Goal: Information Seeking & Learning: Learn about a topic

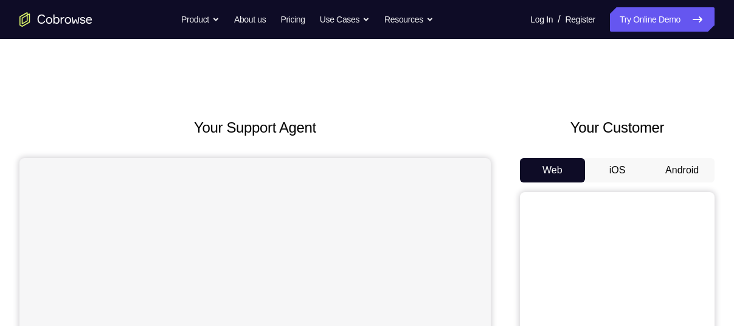
click at [683, 160] on button "Android" at bounding box center [681, 170] width 65 height 24
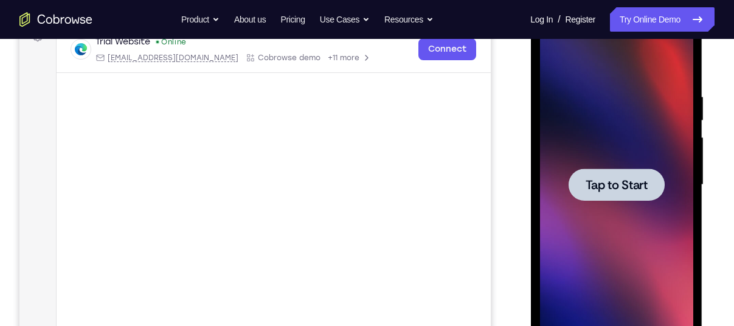
click at [595, 179] on span "Tap to Start" at bounding box center [616, 185] width 62 height 12
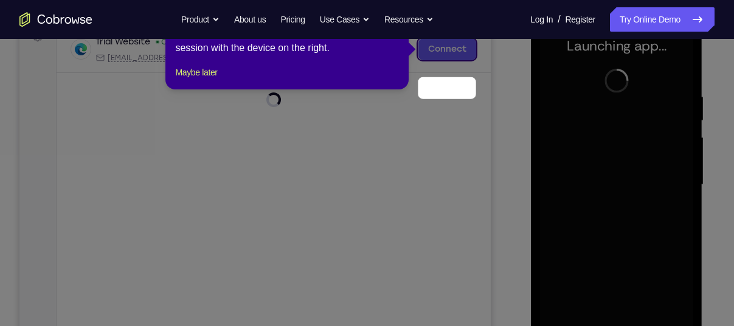
scroll to position [152, 0]
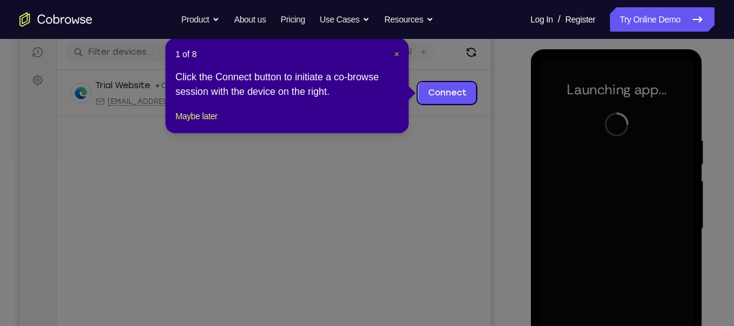
click at [398, 55] on span "×" at bounding box center [396, 54] width 5 height 10
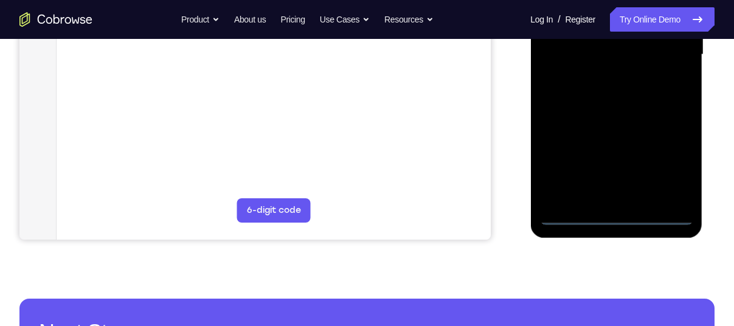
scroll to position [326, 0]
click at [617, 216] on div at bounding box center [615, 55] width 153 height 340
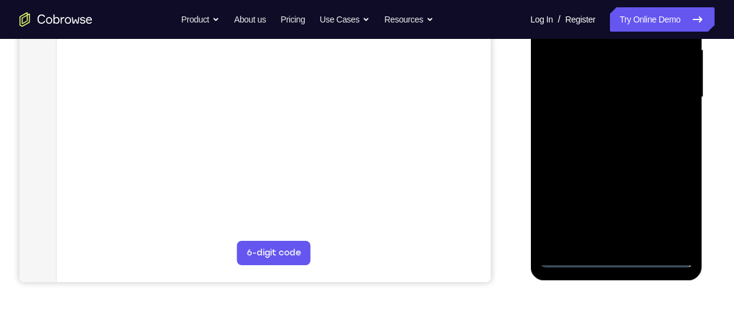
scroll to position [283, 0]
click at [668, 204] on div at bounding box center [615, 98] width 153 height 340
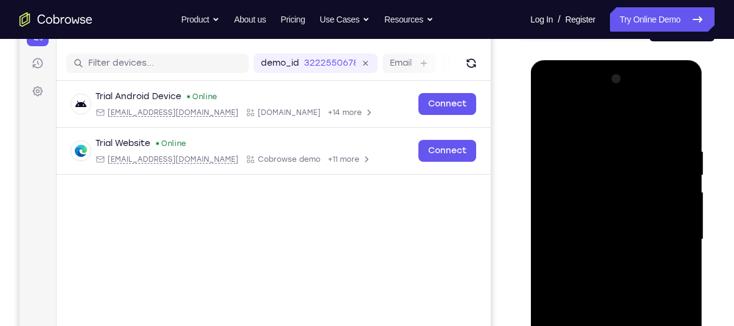
scroll to position [140, 0]
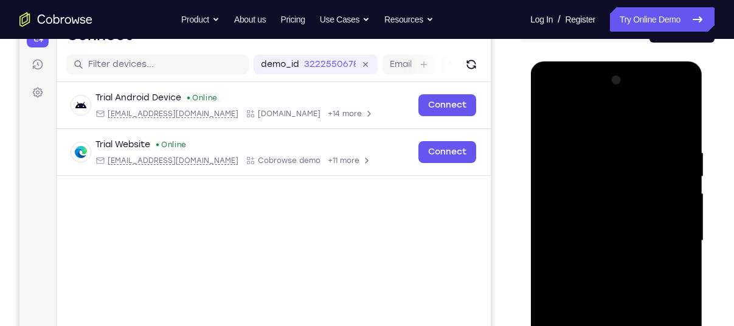
click at [565, 122] on div at bounding box center [615, 241] width 153 height 340
click at [670, 230] on div at bounding box center [615, 241] width 153 height 340
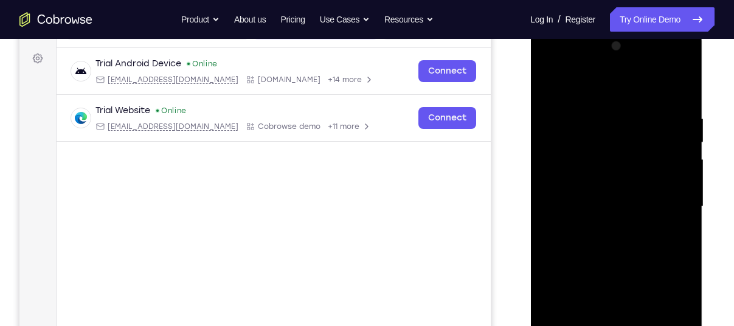
click at [602, 233] on div at bounding box center [615, 206] width 153 height 340
click at [586, 201] on div at bounding box center [615, 206] width 153 height 340
click at [572, 186] on div at bounding box center [615, 206] width 153 height 340
click at [600, 210] on div at bounding box center [615, 206] width 153 height 340
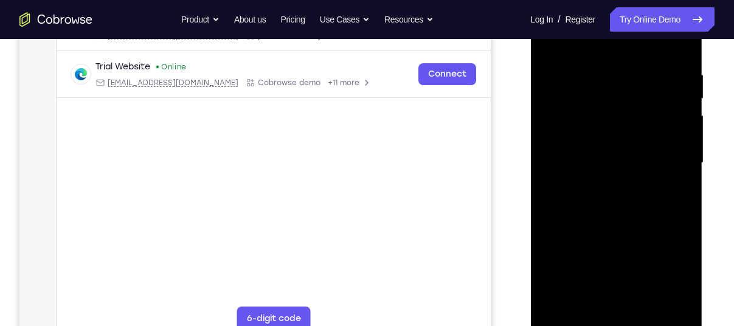
scroll to position [218, 0]
click at [605, 210] on div at bounding box center [615, 163] width 153 height 340
click at [614, 202] on div at bounding box center [615, 163] width 153 height 340
click at [669, 180] on div at bounding box center [615, 163] width 153 height 340
click at [674, 139] on div at bounding box center [615, 163] width 153 height 340
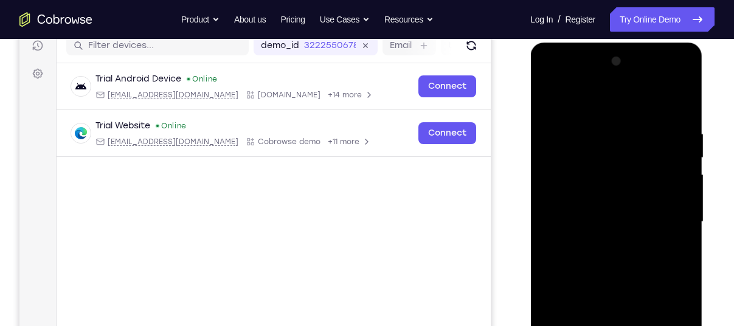
scroll to position [158, 0]
click at [684, 122] on div at bounding box center [615, 222] width 153 height 340
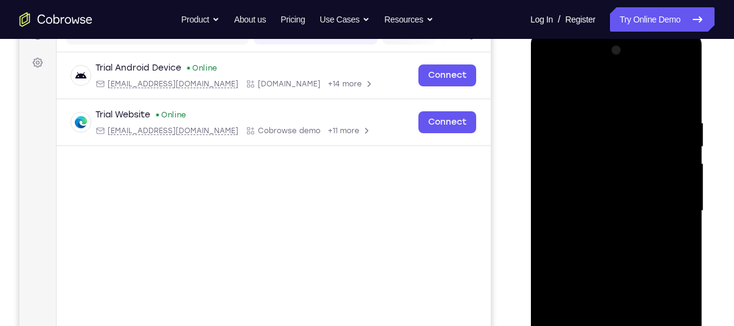
scroll to position [170, 0]
click at [606, 125] on div at bounding box center [615, 210] width 153 height 340
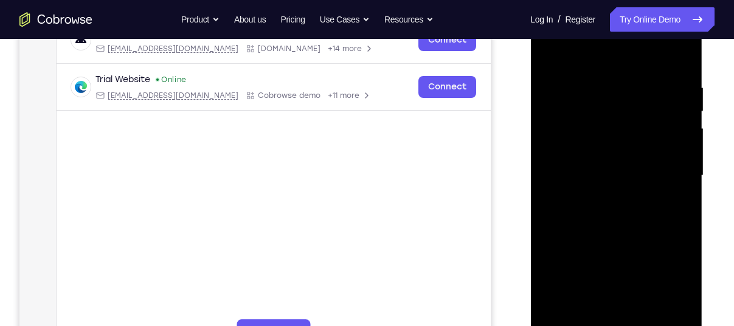
scroll to position [204, 0]
click at [691, 160] on div at bounding box center [615, 176] width 153 height 340
click at [677, 148] on div at bounding box center [615, 176] width 153 height 340
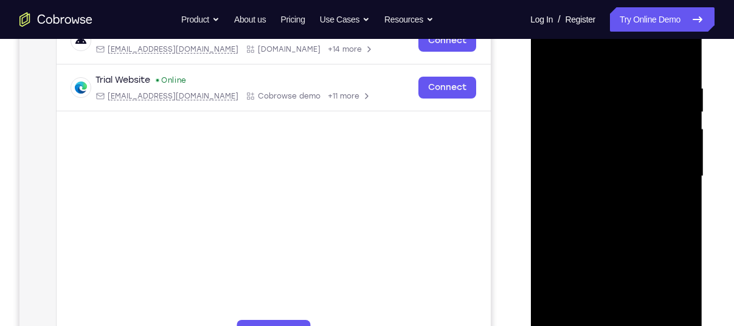
click at [677, 148] on div at bounding box center [615, 176] width 153 height 340
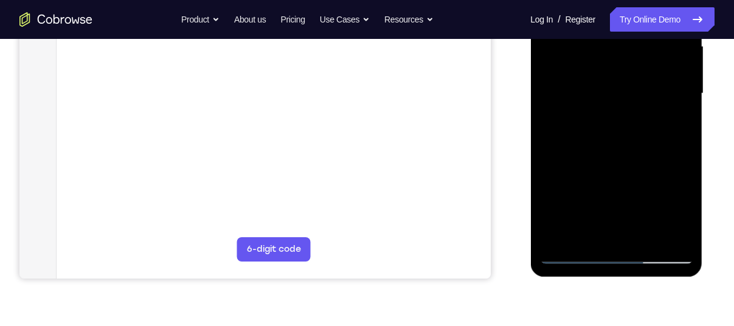
scroll to position [287, 0]
click at [683, 236] on div at bounding box center [615, 93] width 153 height 340
click at [665, 234] on div at bounding box center [615, 93] width 153 height 340
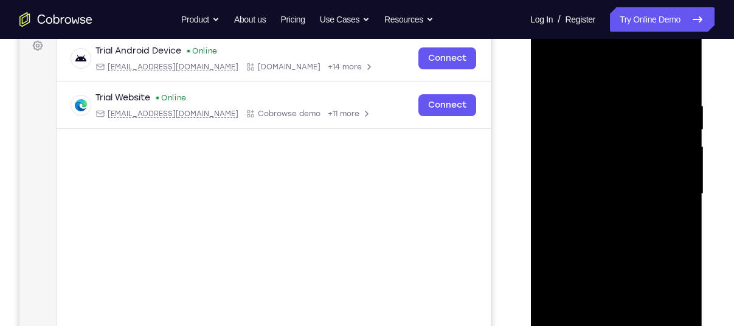
scroll to position [191, 0]
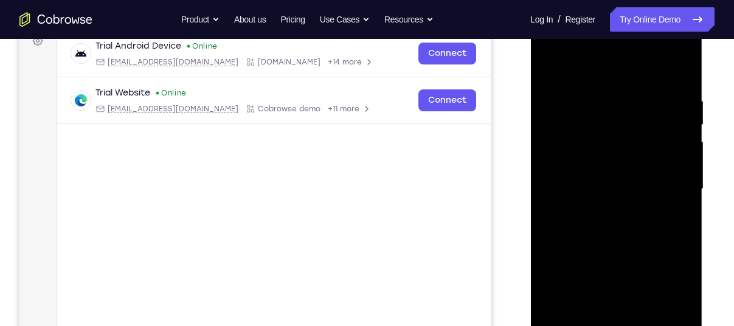
click at [680, 69] on div at bounding box center [615, 189] width 153 height 340
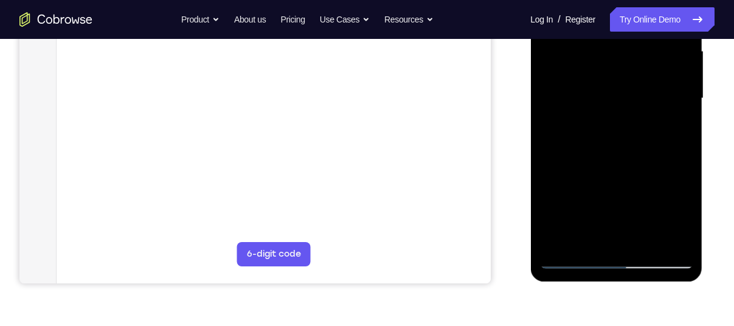
scroll to position [283, 0]
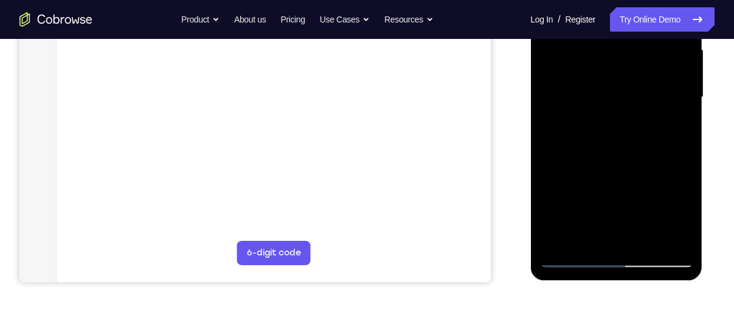
click at [685, 226] on div at bounding box center [615, 97] width 153 height 340
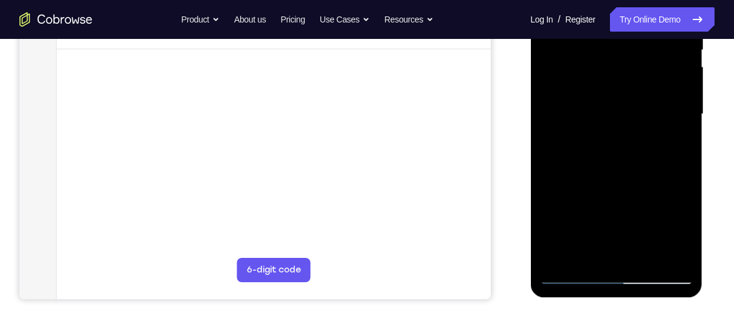
scroll to position [264, 0]
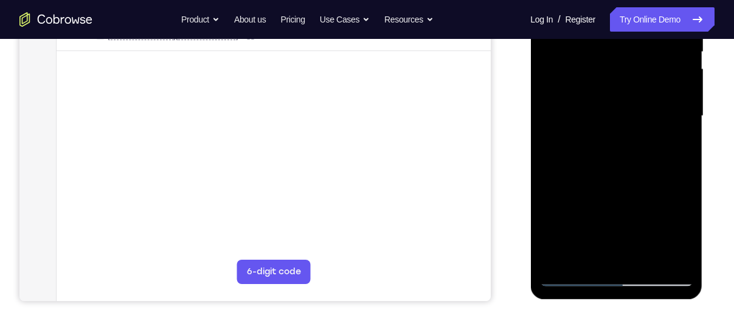
drag, startPoint x: 647, startPoint y: 210, endPoint x: 647, endPoint y: 113, distance: 96.6
click at [647, 113] on div at bounding box center [615, 116] width 153 height 340
click at [550, 233] on div at bounding box center [615, 116] width 153 height 340
drag, startPoint x: 605, startPoint y: 214, endPoint x: 609, endPoint y: 168, distance: 46.3
click at [609, 168] on div at bounding box center [615, 116] width 153 height 340
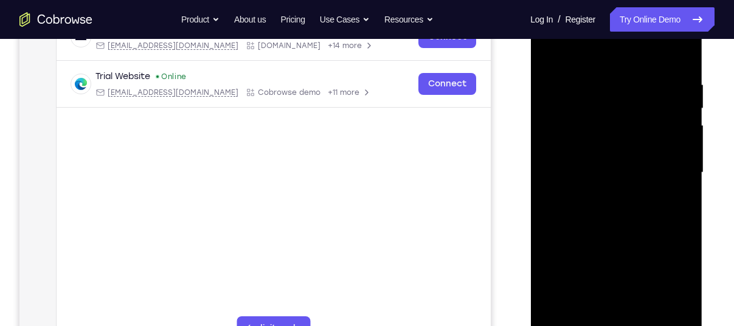
scroll to position [208, 0]
drag, startPoint x: 610, startPoint y: 117, endPoint x: 611, endPoint y: 206, distance: 89.4
click at [611, 206] on div at bounding box center [615, 172] width 153 height 340
drag, startPoint x: 617, startPoint y: 139, endPoint x: 621, endPoint y: 104, distance: 35.4
click at [621, 104] on div at bounding box center [615, 172] width 153 height 340
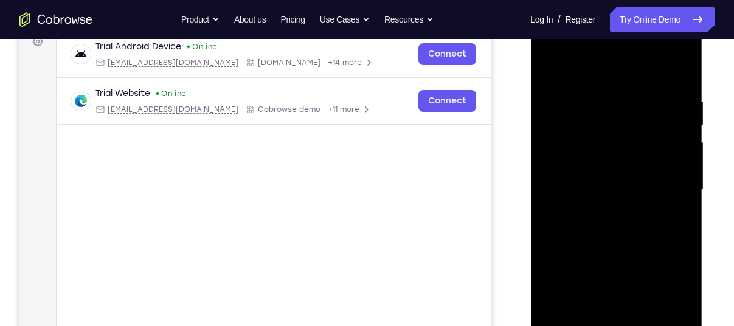
scroll to position [190, 0]
click at [683, 68] on div at bounding box center [615, 191] width 153 height 340
click at [551, 64] on div at bounding box center [615, 191] width 153 height 340
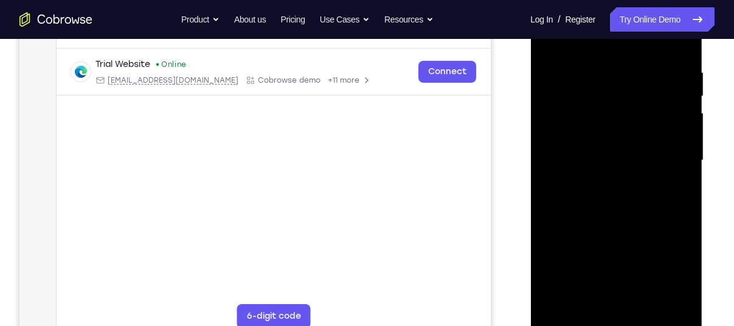
scroll to position [224, 0]
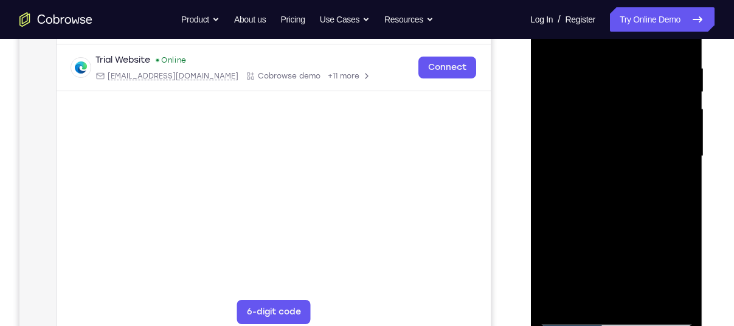
drag, startPoint x: 617, startPoint y: 178, endPoint x: 622, endPoint y: 68, distance: 110.1
click at [622, 68] on div at bounding box center [615, 156] width 153 height 340
drag, startPoint x: 619, startPoint y: 196, endPoint x: 645, endPoint y: 12, distance: 186.1
click at [645, 12] on div at bounding box center [615, 156] width 153 height 340
drag, startPoint x: 621, startPoint y: 180, endPoint x: 630, endPoint y: 94, distance: 86.8
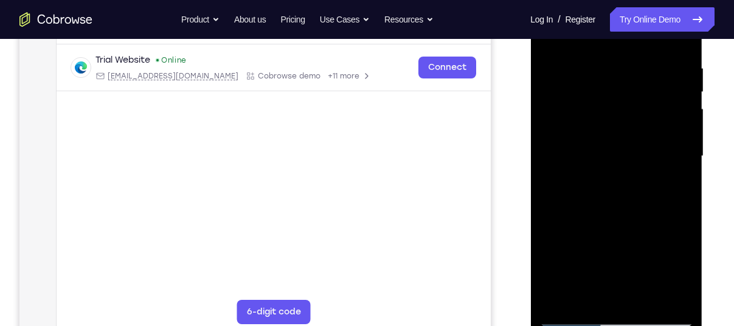
click at [630, 94] on div at bounding box center [615, 156] width 153 height 340
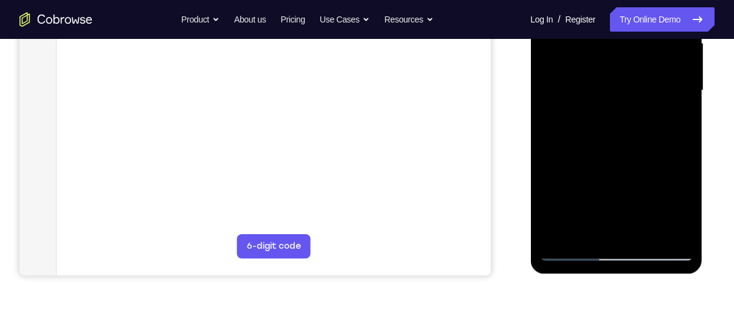
drag, startPoint x: 620, startPoint y: 168, endPoint x: 626, endPoint y: 80, distance: 88.9
click at [626, 80] on div at bounding box center [615, 90] width 153 height 340
drag, startPoint x: 638, startPoint y: 170, endPoint x: 644, endPoint y: 70, distance: 99.9
click at [644, 70] on div at bounding box center [615, 90] width 153 height 340
drag, startPoint x: 629, startPoint y: 183, endPoint x: 639, endPoint y: 79, distance: 104.4
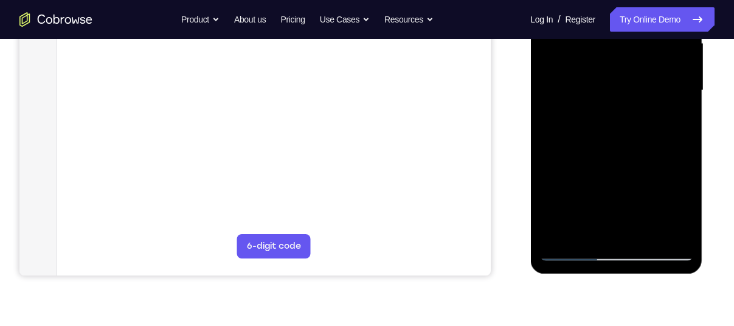
click at [639, 79] on div at bounding box center [615, 90] width 153 height 340
drag, startPoint x: 628, startPoint y: 148, endPoint x: 645, endPoint y: 30, distance: 119.7
click at [645, 30] on div at bounding box center [615, 90] width 153 height 340
drag, startPoint x: 639, startPoint y: 148, endPoint x: 651, endPoint y: 71, distance: 78.1
click at [651, 71] on div at bounding box center [615, 90] width 153 height 340
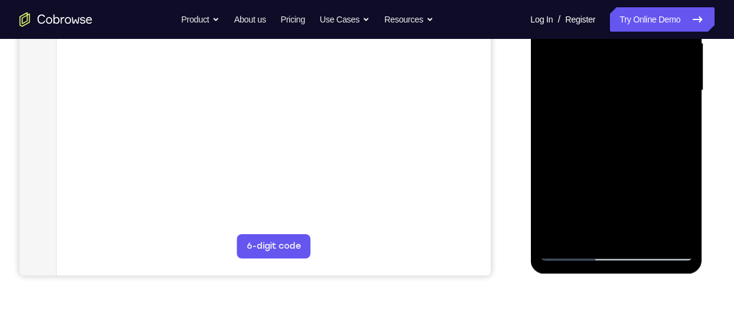
click at [685, 114] on div at bounding box center [615, 90] width 153 height 340
drag, startPoint x: 643, startPoint y: 152, endPoint x: 648, endPoint y: 65, distance: 87.1
click at [648, 65] on div at bounding box center [615, 90] width 153 height 340
drag, startPoint x: 639, startPoint y: 133, endPoint x: 647, endPoint y: 55, distance: 77.6
click at [647, 55] on div at bounding box center [615, 90] width 153 height 340
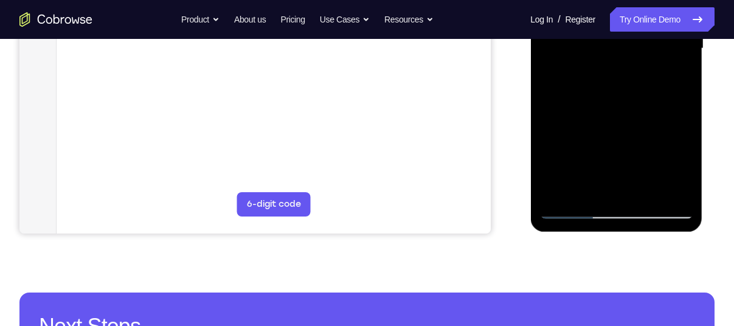
scroll to position [333, 0]
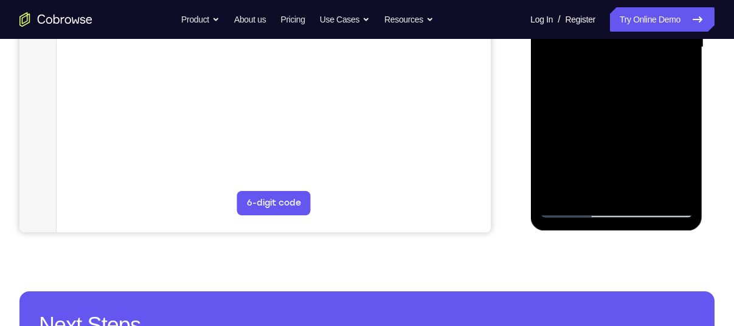
drag, startPoint x: 627, startPoint y: 152, endPoint x: 632, endPoint y: 69, distance: 82.8
click at [632, 69] on div at bounding box center [615, 47] width 153 height 340
drag, startPoint x: 631, startPoint y: 152, endPoint x: 635, endPoint y: 66, distance: 86.4
click at [635, 66] on div at bounding box center [615, 47] width 153 height 340
drag, startPoint x: 625, startPoint y: 137, endPoint x: 644, endPoint y: 41, distance: 97.7
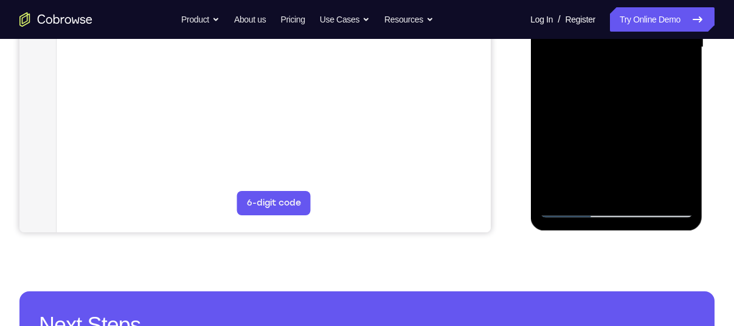
click at [644, 41] on div at bounding box center [615, 47] width 153 height 340
drag, startPoint x: 626, startPoint y: 134, endPoint x: 641, endPoint y: 55, distance: 80.9
click at [641, 55] on div at bounding box center [615, 47] width 153 height 340
drag, startPoint x: 633, startPoint y: 142, endPoint x: 642, endPoint y: 68, distance: 74.0
click at [642, 68] on div at bounding box center [615, 47] width 153 height 340
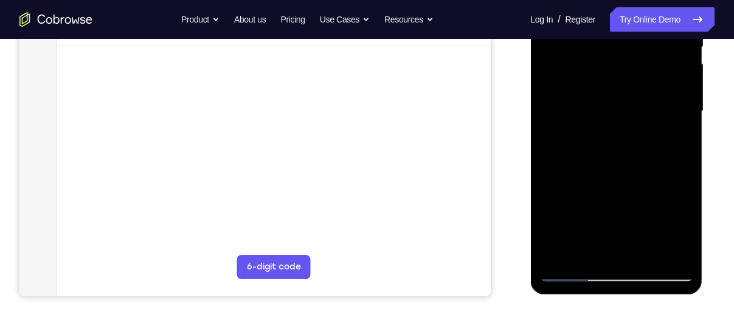
scroll to position [314, 0]
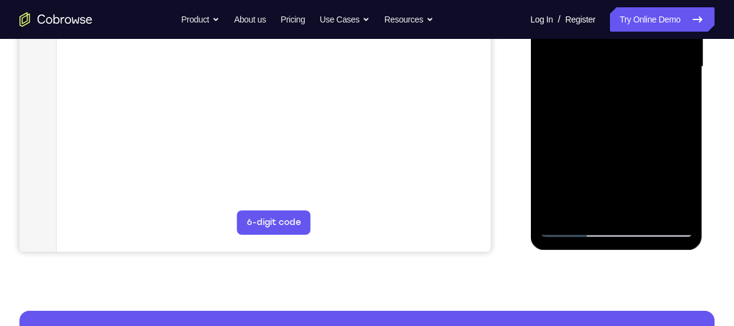
drag, startPoint x: 605, startPoint y: 172, endPoint x: 580, endPoint y: 56, distance: 118.9
click at [580, 56] on div at bounding box center [615, 67] width 153 height 340
drag, startPoint x: 621, startPoint y: 171, endPoint x: 630, endPoint y: 71, distance: 100.7
click at [630, 71] on div at bounding box center [615, 67] width 153 height 340
click at [675, 210] on div at bounding box center [615, 67] width 153 height 340
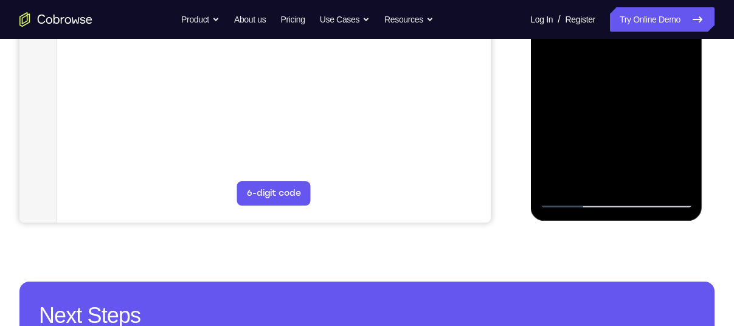
scroll to position [346, 0]
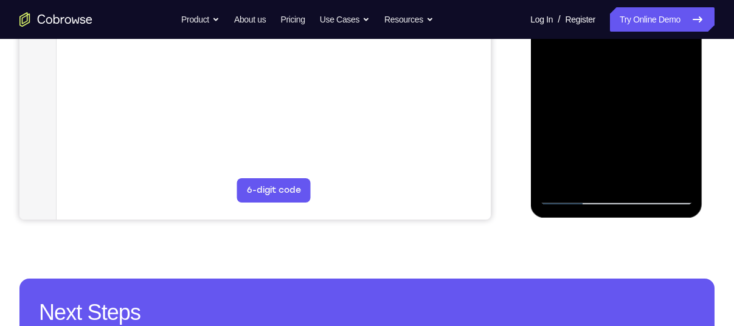
click at [669, 177] on div at bounding box center [615, 34] width 153 height 340
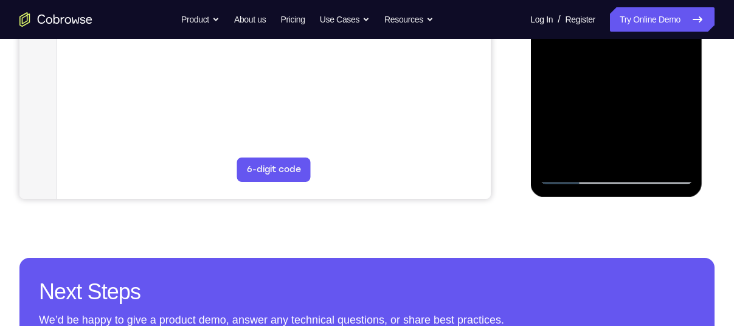
scroll to position [370, 0]
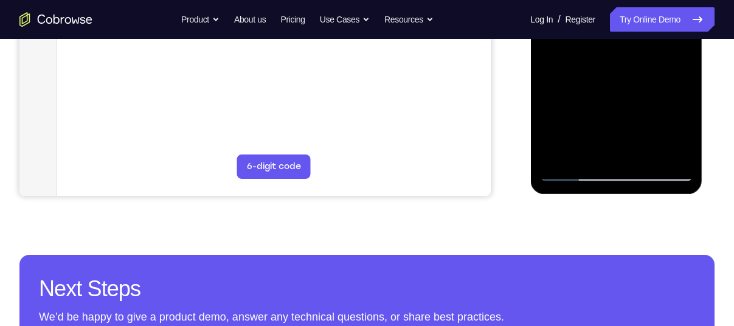
click at [559, 155] on div at bounding box center [615, 11] width 153 height 340
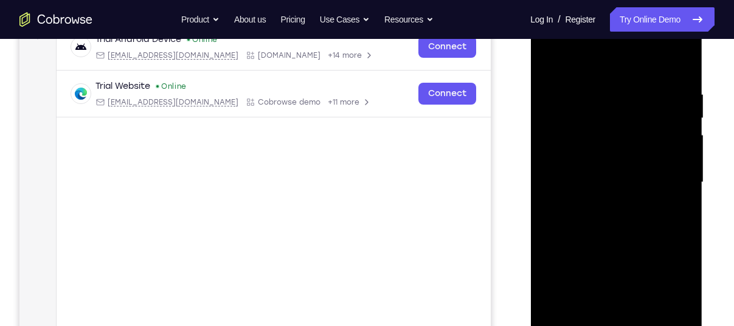
scroll to position [182, 0]
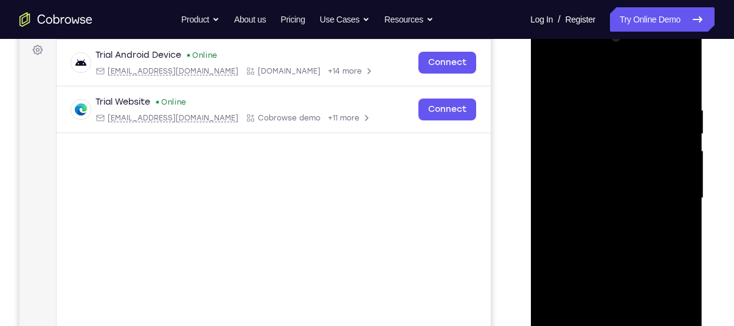
drag, startPoint x: 616, startPoint y: 91, endPoint x: 625, endPoint y: 179, distance: 89.2
click at [625, 179] on div at bounding box center [615, 198] width 153 height 340
drag, startPoint x: 665, startPoint y: 109, endPoint x: 653, endPoint y: 110, distance: 12.2
click at [653, 110] on div at bounding box center [615, 198] width 153 height 340
click at [586, 102] on div at bounding box center [615, 198] width 153 height 340
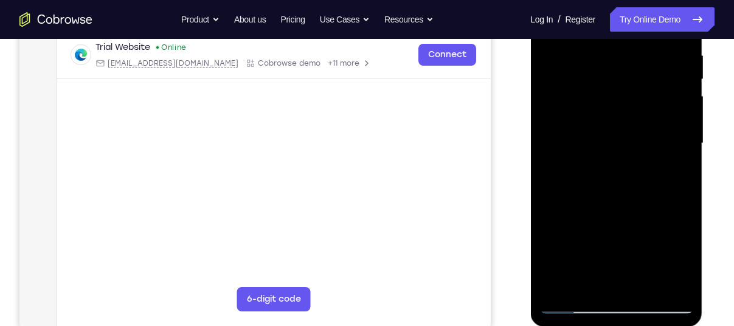
scroll to position [238, 0]
click at [676, 76] on div at bounding box center [615, 143] width 153 height 340
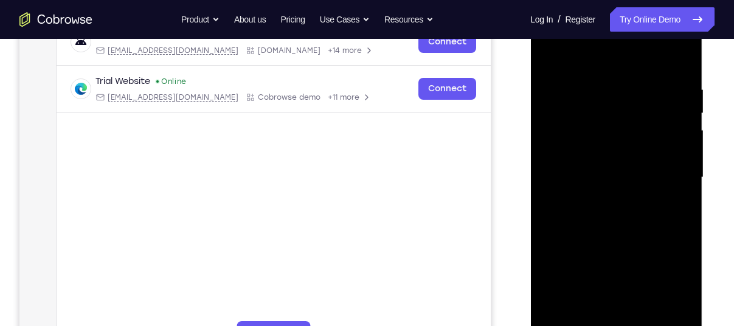
click at [676, 76] on div at bounding box center [615, 177] width 153 height 340
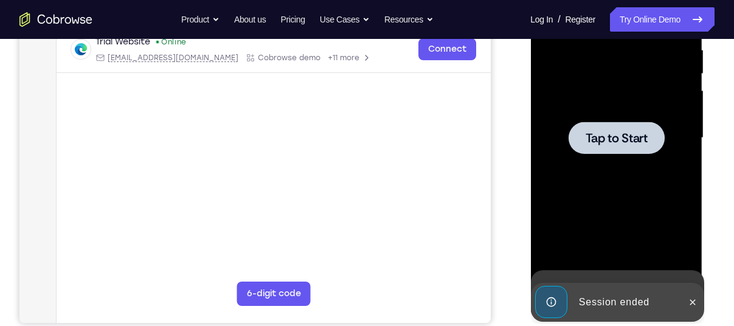
scroll to position [238, 0]
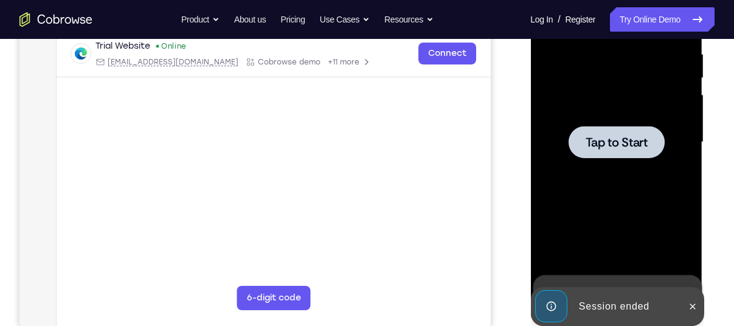
click at [619, 142] on span "Tap to Start" at bounding box center [616, 142] width 62 height 12
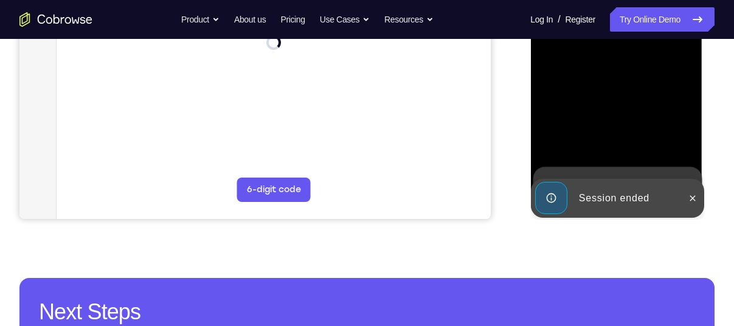
scroll to position [347, 0]
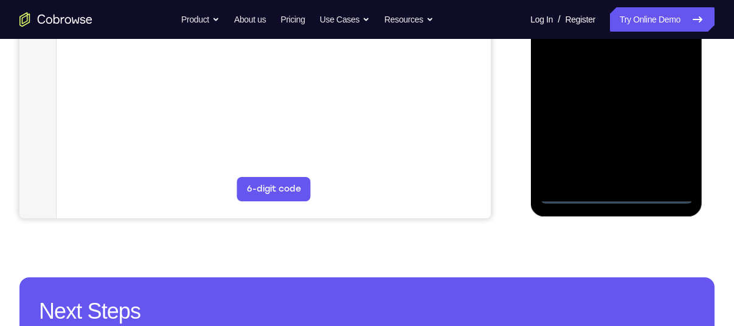
click at [625, 196] on div at bounding box center [615, 33] width 153 height 340
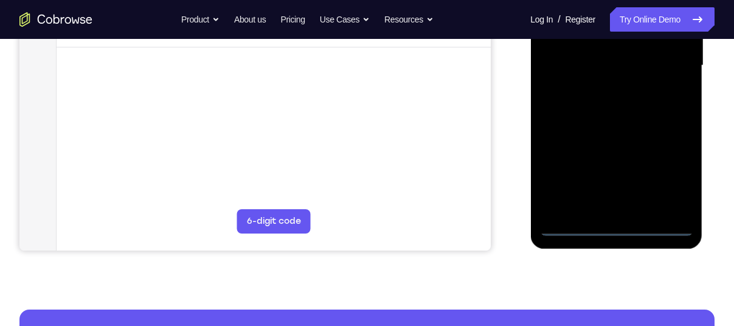
scroll to position [309, 0]
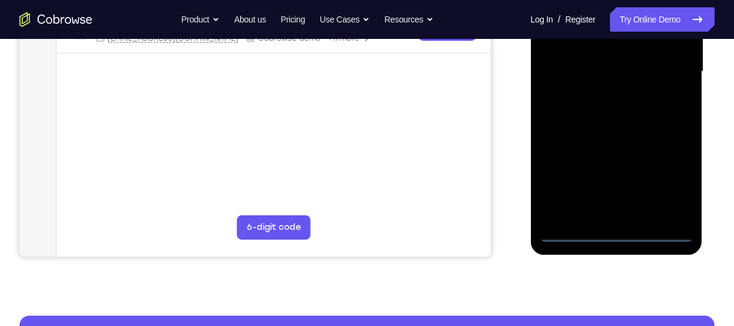
click at [675, 175] on div at bounding box center [615, 72] width 153 height 340
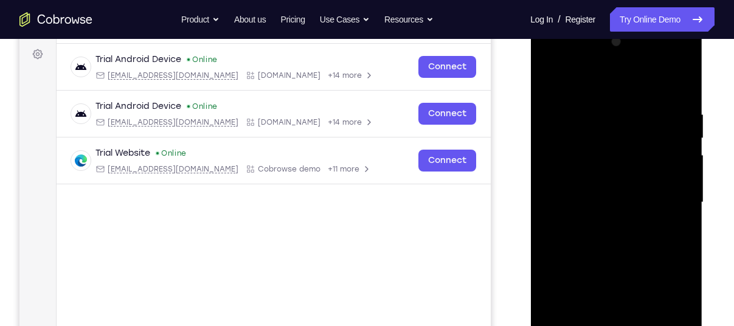
scroll to position [169, 0]
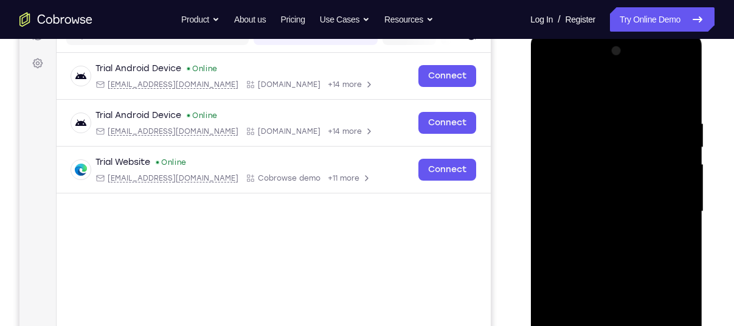
click at [554, 89] on div at bounding box center [615, 211] width 153 height 340
click at [672, 204] on div at bounding box center [615, 211] width 153 height 340
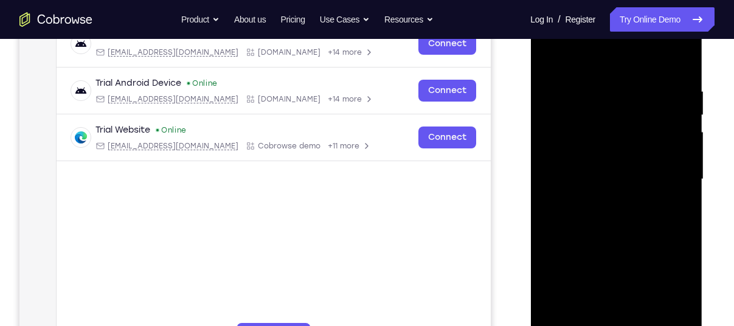
scroll to position [207, 0]
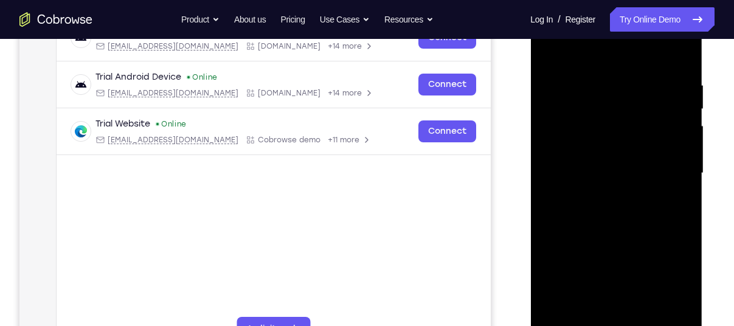
click at [601, 197] on div at bounding box center [615, 173] width 153 height 340
click at [583, 165] on div at bounding box center [615, 173] width 153 height 340
click at [610, 141] on div at bounding box center [615, 173] width 153 height 340
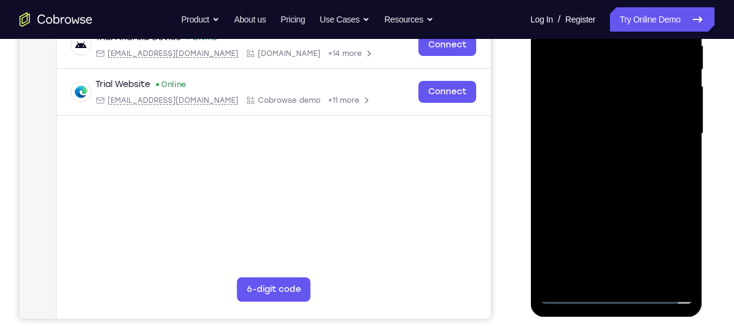
scroll to position [244, 0]
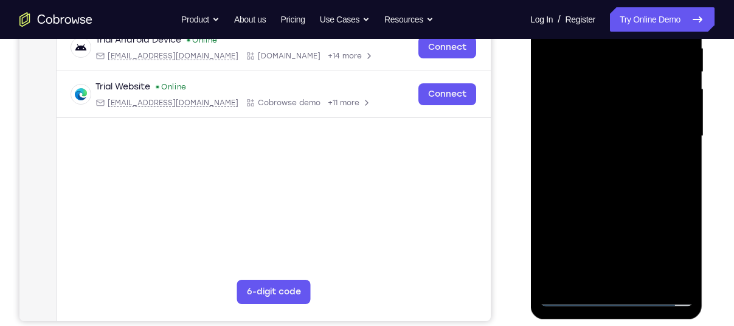
click at [628, 143] on div at bounding box center [615, 136] width 153 height 340
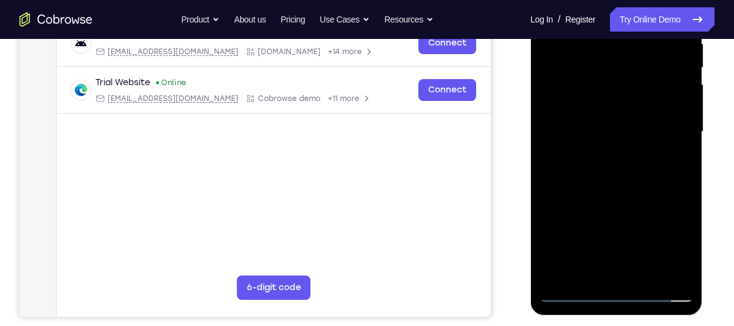
scroll to position [248, 0]
click at [612, 171] on div at bounding box center [615, 132] width 153 height 340
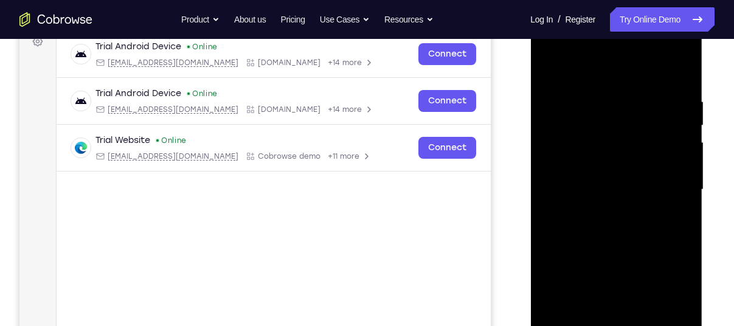
scroll to position [186, 0]
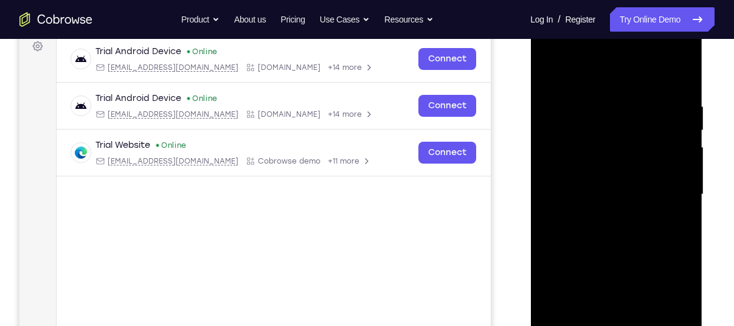
click at [680, 88] on div at bounding box center [615, 194] width 153 height 340
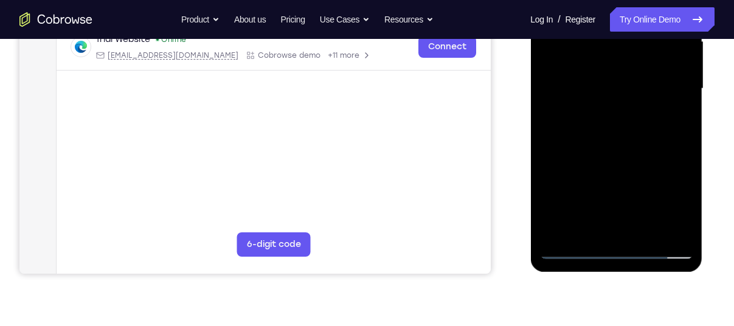
scroll to position [306, 0]
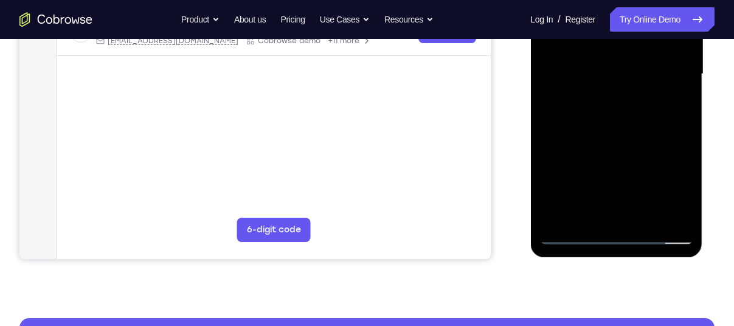
drag, startPoint x: 671, startPoint y: 180, endPoint x: 669, endPoint y: 186, distance: 6.5
click at [669, 186] on div at bounding box center [615, 74] width 153 height 340
click at [681, 128] on div at bounding box center [615, 74] width 153 height 340
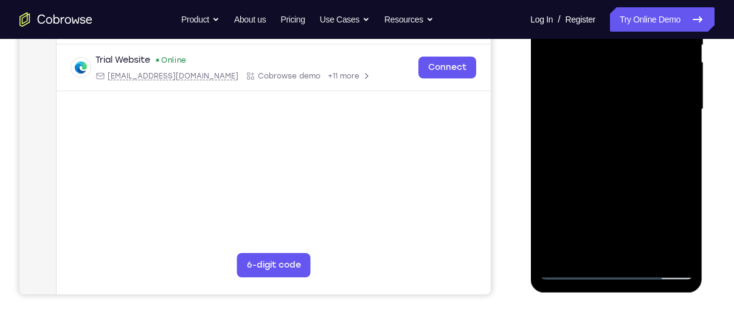
scroll to position [270, 0]
drag, startPoint x: 638, startPoint y: 177, endPoint x: 630, endPoint y: 41, distance: 136.4
click at [630, 41] on div at bounding box center [615, 110] width 153 height 340
drag, startPoint x: 616, startPoint y: 182, endPoint x: 625, endPoint y: 88, distance: 94.7
click at [625, 88] on div at bounding box center [615, 110] width 153 height 340
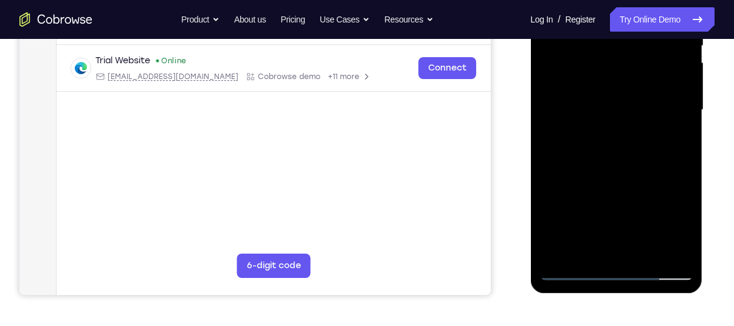
drag, startPoint x: 634, startPoint y: 142, endPoint x: 644, endPoint y: 37, distance: 105.6
click at [644, 37] on div at bounding box center [615, 110] width 153 height 340
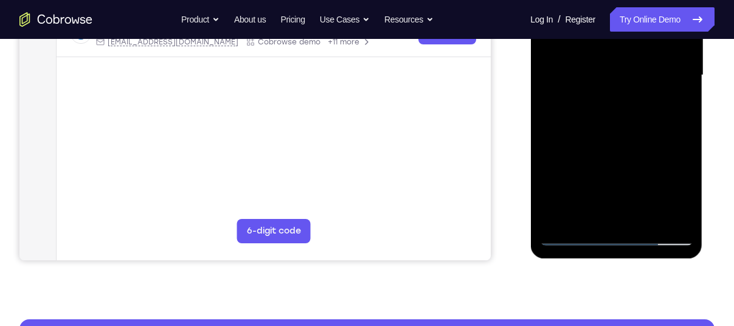
drag, startPoint x: 632, startPoint y: 106, endPoint x: 621, endPoint y: 37, distance: 69.5
click at [621, 37] on div at bounding box center [615, 75] width 153 height 340
drag, startPoint x: 601, startPoint y: 174, endPoint x: 608, endPoint y: 64, distance: 109.6
click at [608, 64] on div at bounding box center [615, 75] width 153 height 340
drag, startPoint x: 613, startPoint y: 163, endPoint x: 614, endPoint y: 152, distance: 11.6
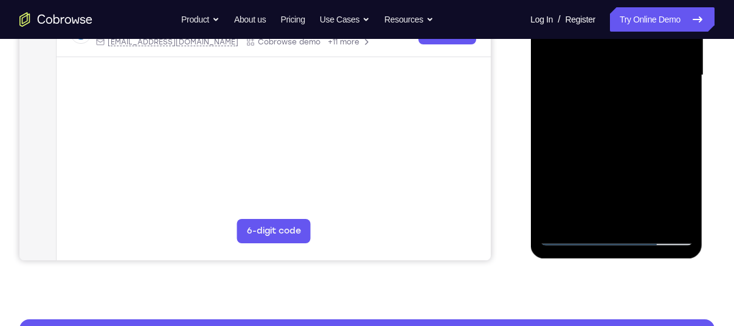
click at [614, 152] on div at bounding box center [615, 75] width 153 height 340
drag, startPoint x: 612, startPoint y: 167, endPoint x: 624, endPoint y: 84, distance: 84.2
click at [624, 84] on div at bounding box center [615, 75] width 153 height 340
drag, startPoint x: 624, startPoint y: 150, endPoint x: 625, endPoint y: 64, distance: 86.3
click at [625, 64] on div at bounding box center [615, 75] width 153 height 340
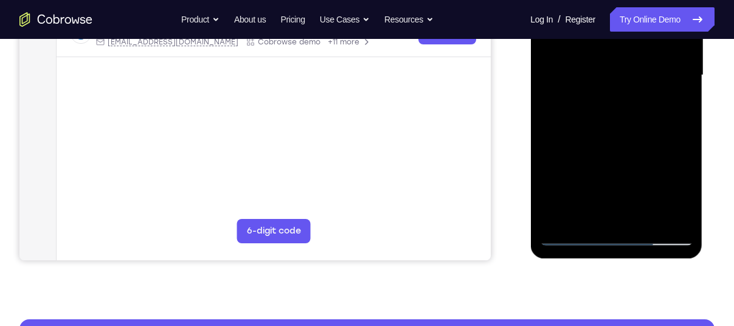
drag, startPoint x: 622, startPoint y: 110, endPoint x: 636, endPoint y: 37, distance: 74.2
click at [636, 37] on div at bounding box center [615, 75] width 153 height 340
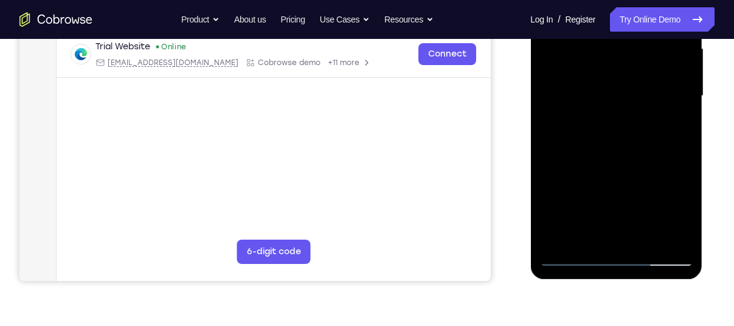
scroll to position [291, 0]
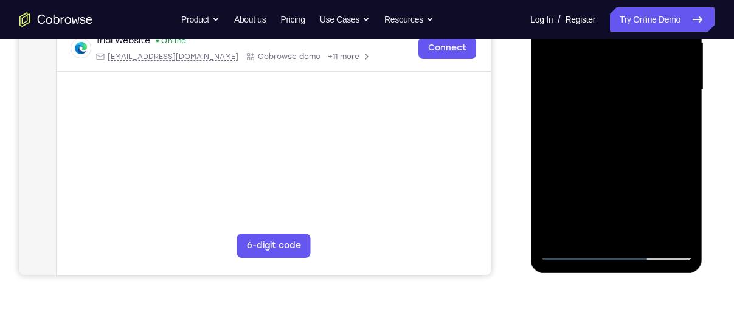
drag, startPoint x: 597, startPoint y: 172, endPoint x: 597, endPoint y: 121, distance: 51.1
click at [597, 121] on div at bounding box center [615, 90] width 153 height 340
drag, startPoint x: 594, startPoint y: 153, endPoint x: 599, endPoint y: 61, distance: 92.5
click at [599, 61] on div at bounding box center [615, 90] width 153 height 340
drag, startPoint x: 613, startPoint y: 160, endPoint x: 626, endPoint y: 37, distance: 124.0
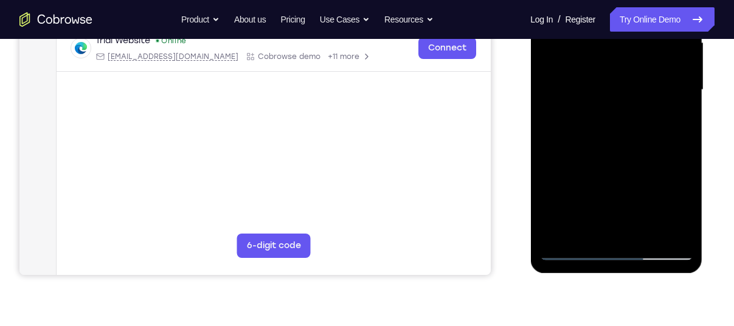
click at [626, 37] on div at bounding box center [615, 90] width 153 height 340
drag, startPoint x: 616, startPoint y: 125, endPoint x: 619, endPoint y: 37, distance: 88.2
click at [619, 37] on div at bounding box center [615, 90] width 153 height 340
drag, startPoint x: 614, startPoint y: 149, endPoint x: 624, endPoint y: 67, distance: 82.0
click at [624, 67] on div at bounding box center [615, 90] width 153 height 340
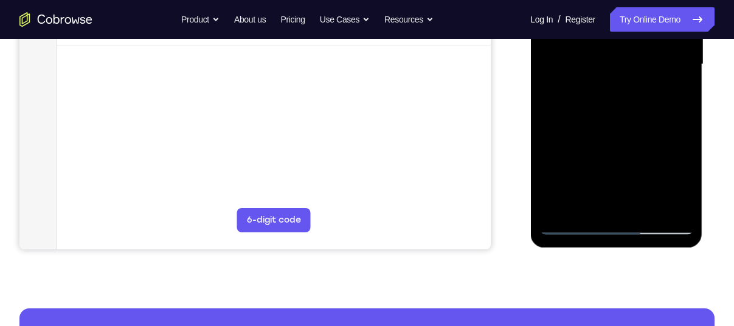
scroll to position [315, 0]
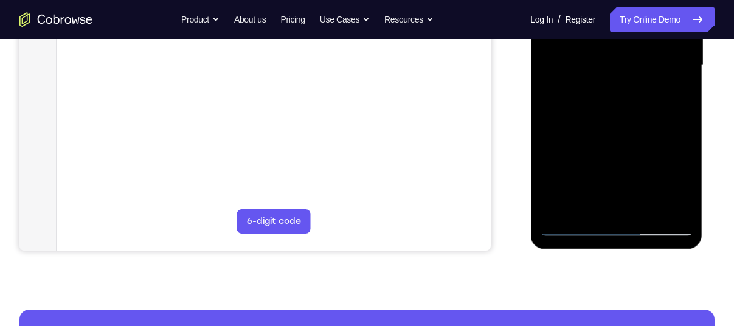
drag, startPoint x: 589, startPoint y: 179, endPoint x: 596, endPoint y: 53, distance: 126.0
click at [596, 53] on div at bounding box center [615, 65] width 153 height 340
drag, startPoint x: 596, startPoint y: 125, endPoint x: 614, endPoint y: 37, distance: 90.1
click at [614, 37] on div at bounding box center [615, 65] width 153 height 340
drag, startPoint x: 605, startPoint y: 168, endPoint x: 610, endPoint y: 216, distance: 48.3
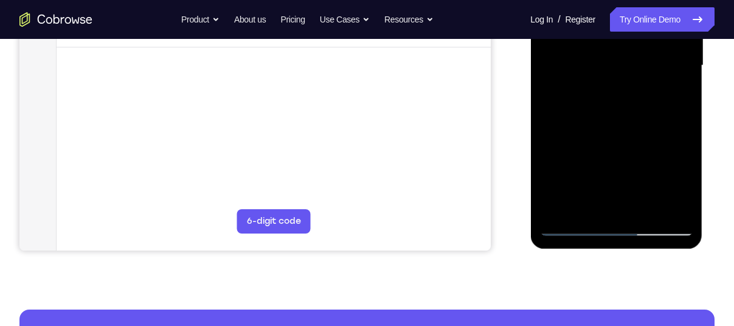
click at [610, 216] on div at bounding box center [615, 65] width 153 height 340
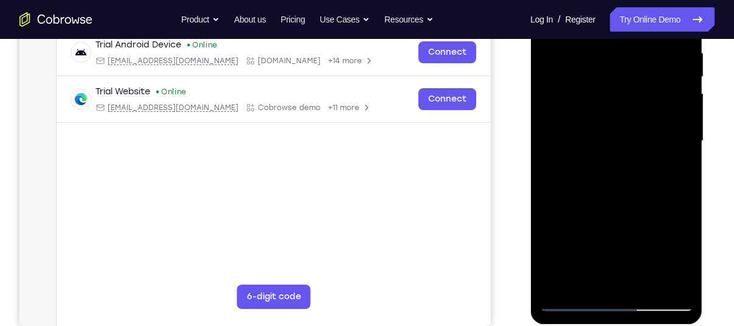
scroll to position [239, 0]
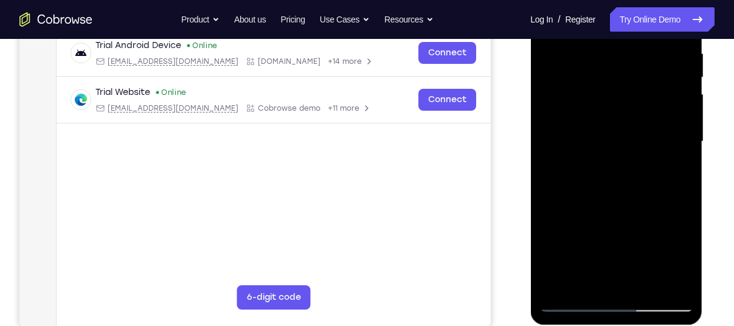
click at [680, 162] on div at bounding box center [615, 141] width 153 height 340
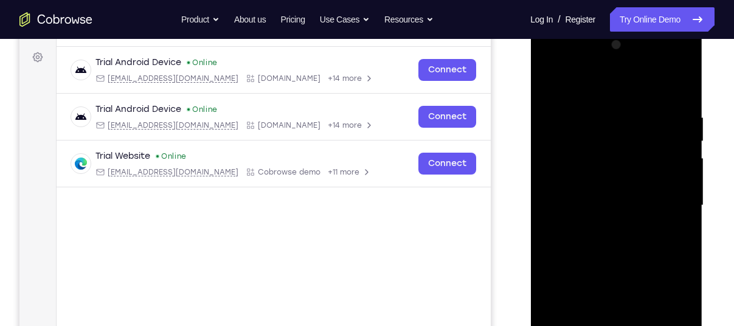
scroll to position [174, 0]
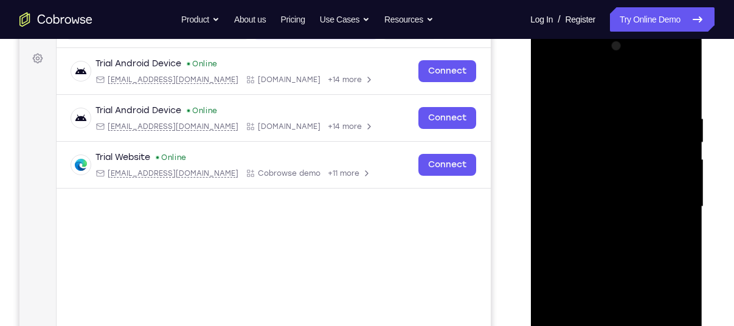
drag, startPoint x: 601, startPoint y: 97, endPoint x: 607, endPoint y: 238, distance: 141.1
click at [607, 238] on div at bounding box center [615, 206] width 153 height 340
click at [564, 84] on div at bounding box center [615, 206] width 153 height 340
click at [614, 86] on div at bounding box center [615, 206] width 153 height 340
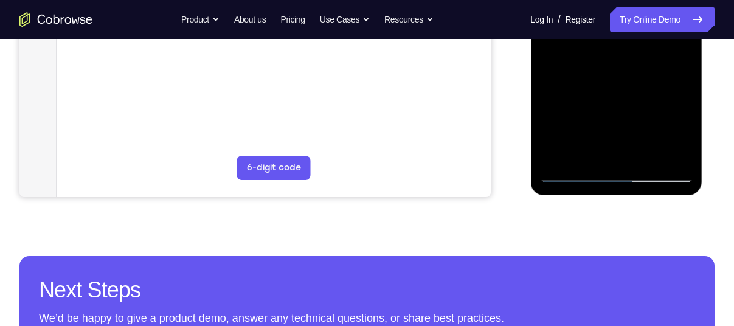
scroll to position [368, 0]
click at [559, 159] on div at bounding box center [615, 12] width 153 height 340
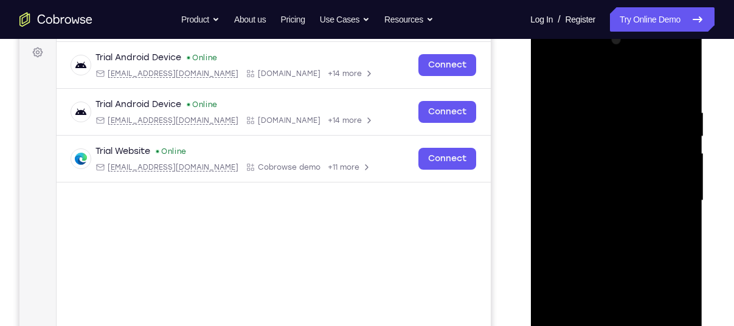
scroll to position [163, 0]
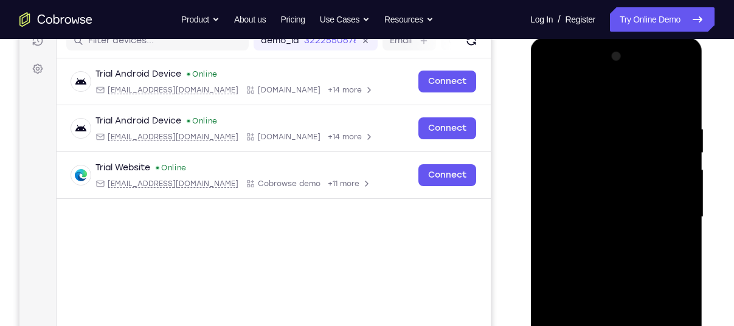
drag, startPoint x: 650, startPoint y: 117, endPoint x: 586, endPoint y: 121, distance: 63.9
click at [586, 121] on div at bounding box center [615, 217] width 153 height 340
click at [607, 126] on div at bounding box center [615, 217] width 153 height 340
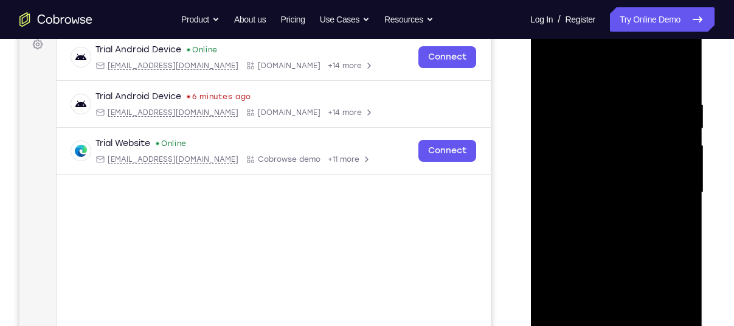
scroll to position [193, 0]
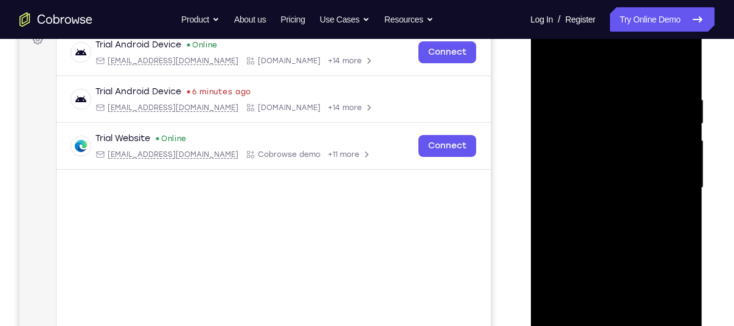
click at [686, 114] on div at bounding box center [615, 188] width 153 height 340
click at [676, 67] on div at bounding box center [615, 188] width 153 height 340
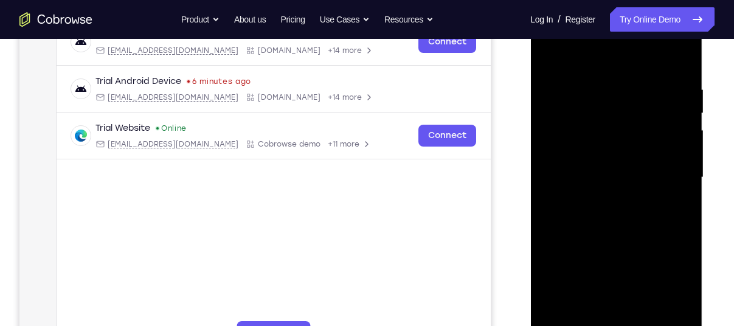
scroll to position [192, 0]
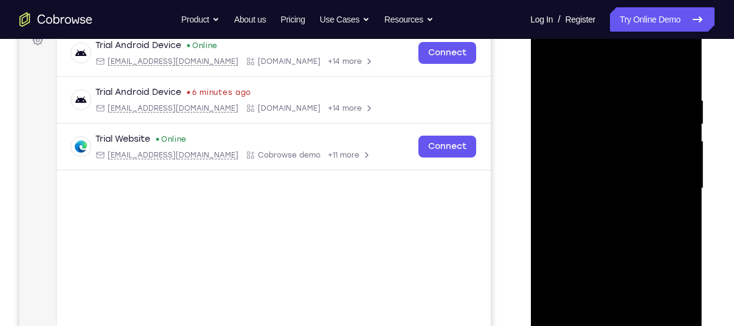
click at [685, 95] on div at bounding box center [615, 188] width 153 height 340
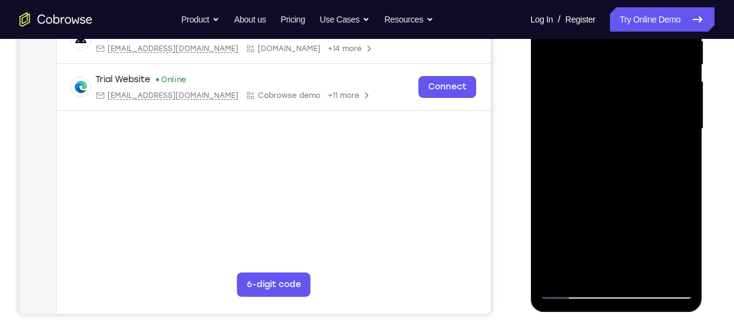
scroll to position [253, 0]
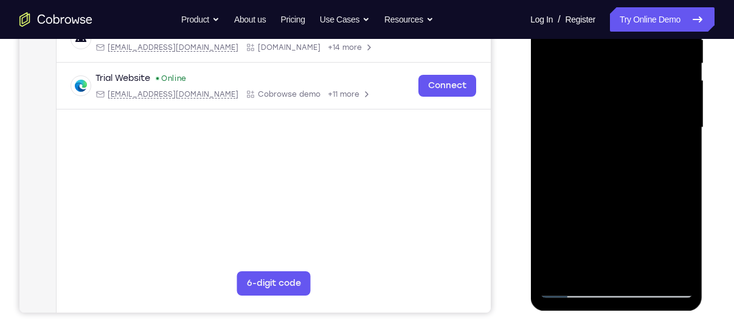
click at [621, 125] on div at bounding box center [615, 127] width 153 height 340
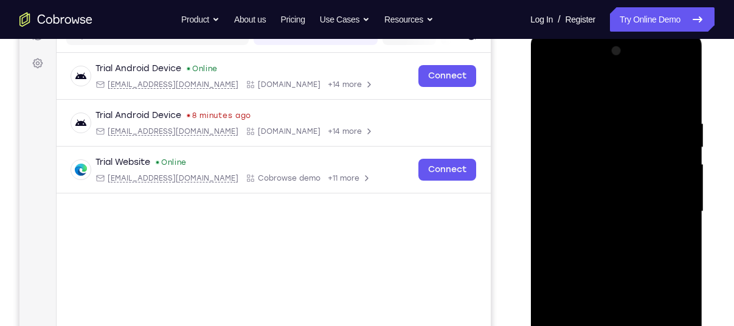
scroll to position [218, 0]
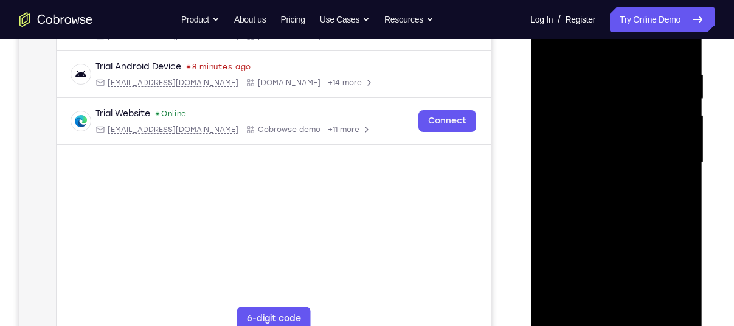
click at [621, 125] on div at bounding box center [615, 163] width 153 height 340
click at [626, 143] on div at bounding box center [615, 163] width 153 height 340
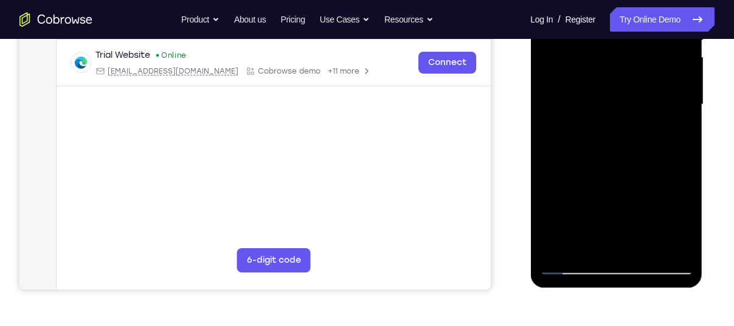
click at [596, 182] on div at bounding box center [615, 104] width 153 height 340
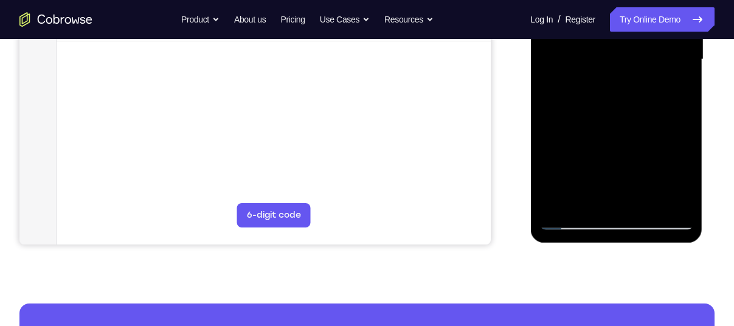
scroll to position [321, 0]
drag, startPoint x: 622, startPoint y: 158, endPoint x: 625, endPoint y: 108, distance: 49.9
click at [625, 108] on div at bounding box center [615, 59] width 153 height 340
drag, startPoint x: 594, startPoint y: 161, endPoint x: 597, endPoint y: 106, distance: 55.4
click at [597, 106] on div at bounding box center [615, 59] width 153 height 340
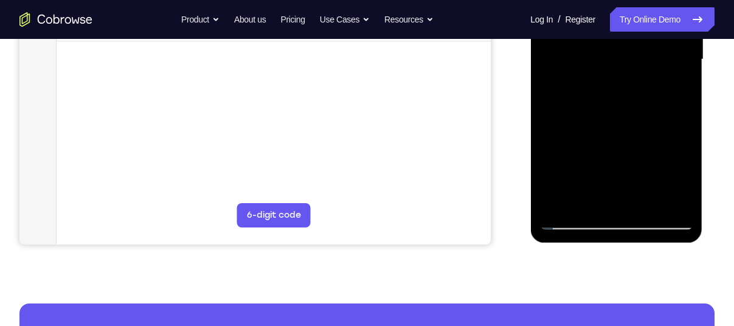
drag, startPoint x: 638, startPoint y: 119, endPoint x: 642, endPoint y: 66, distance: 52.4
click at [642, 66] on div at bounding box center [615, 59] width 153 height 340
drag, startPoint x: 620, startPoint y: 125, endPoint x: 632, endPoint y: 61, distance: 64.4
click at [632, 61] on div at bounding box center [615, 59] width 153 height 340
drag, startPoint x: 618, startPoint y: 128, endPoint x: 630, endPoint y: 94, distance: 36.4
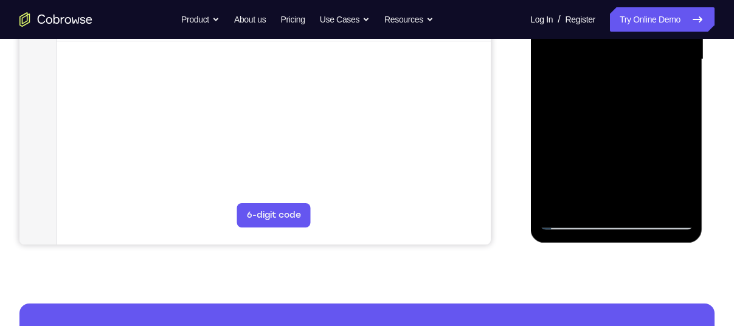
click at [630, 94] on div at bounding box center [615, 59] width 153 height 340
drag, startPoint x: 630, startPoint y: 94, endPoint x: 667, endPoint y: 238, distance: 148.0
click at [667, 238] on div at bounding box center [616, 61] width 172 height 362
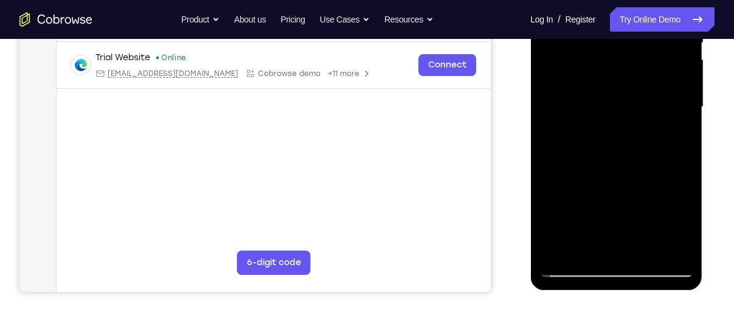
scroll to position [274, 0]
drag, startPoint x: 627, startPoint y: 102, endPoint x: 619, endPoint y: 180, distance: 78.9
click at [619, 180] on div at bounding box center [615, 107] width 153 height 340
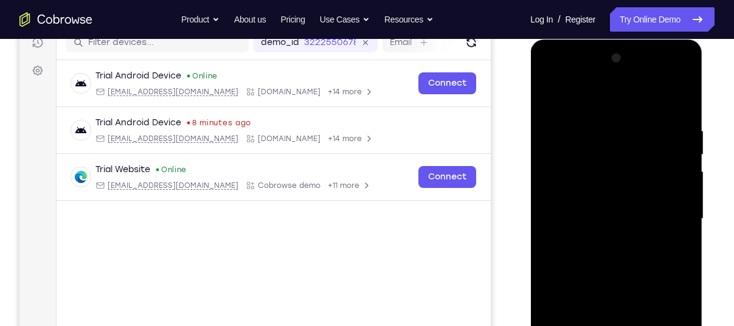
scroll to position [131, 0]
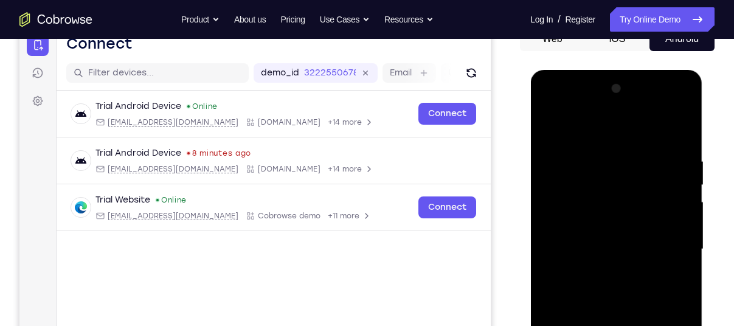
click at [549, 123] on div at bounding box center [615, 249] width 153 height 340
click at [608, 160] on div at bounding box center [615, 249] width 153 height 340
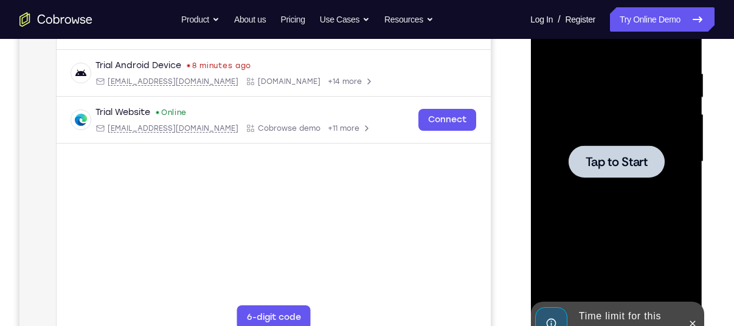
scroll to position [219, 0]
click at [590, 144] on div at bounding box center [615, 161] width 153 height 340
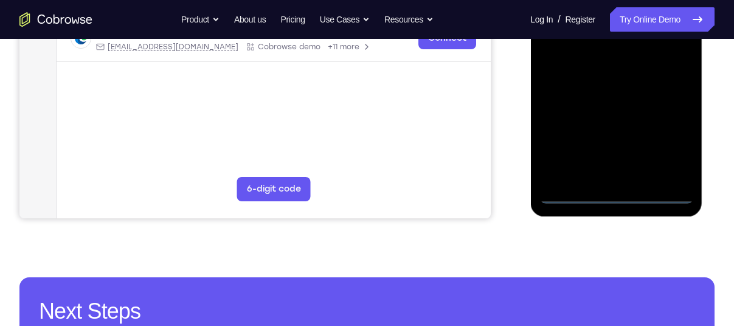
scroll to position [348, 0]
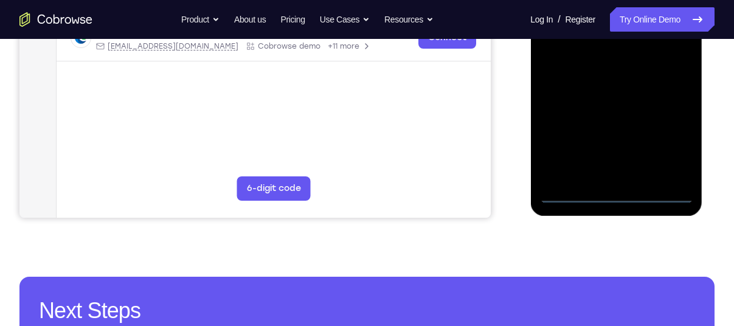
click at [618, 196] on div at bounding box center [615, 33] width 153 height 340
click at [670, 131] on div at bounding box center [615, 33] width 153 height 340
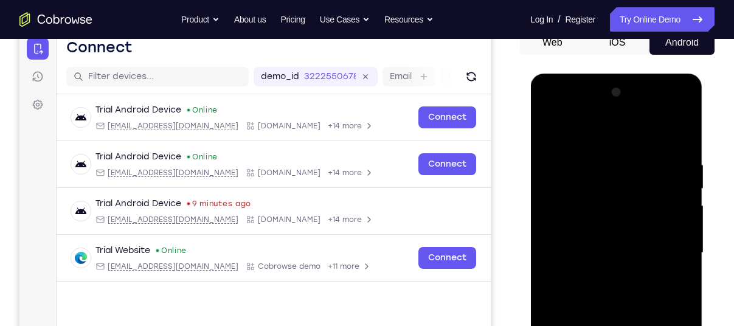
scroll to position [120, 0]
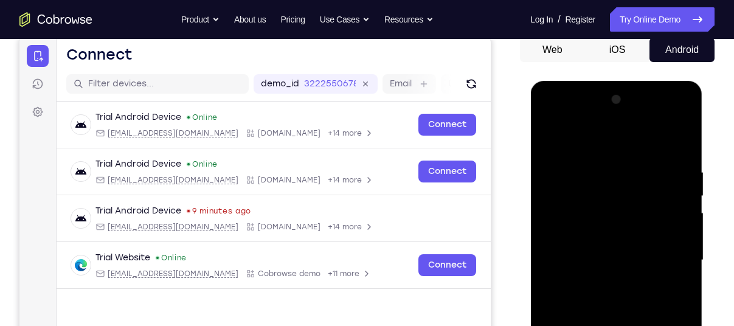
click at [580, 145] on div at bounding box center [615, 260] width 153 height 340
click at [673, 254] on div at bounding box center [615, 260] width 153 height 340
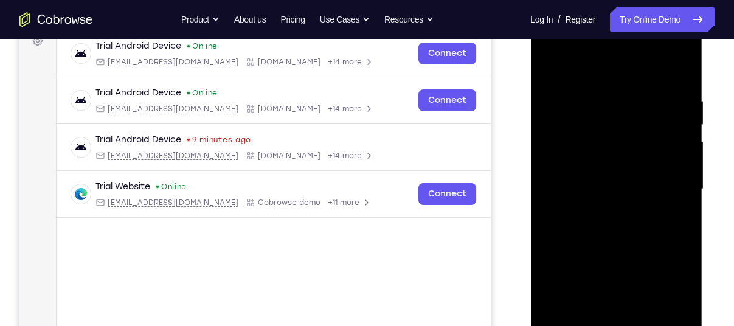
scroll to position [198, 0]
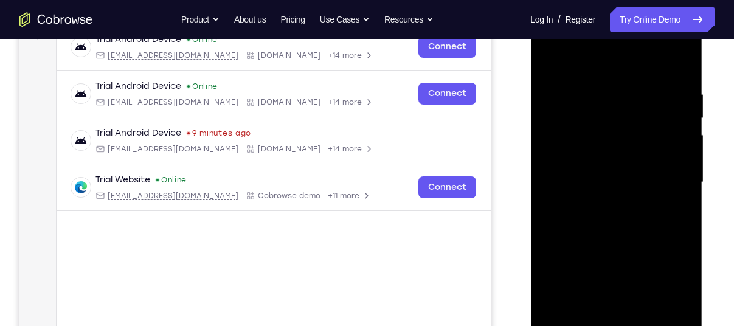
click at [602, 208] on div at bounding box center [615, 182] width 153 height 340
click at [595, 170] on div at bounding box center [615, 182] width 153 height 340
click at [571, 161] on div at bounding box center [615, 182] width 153 height 340
click at [610, 183] on div at bounding box center [615, 182] width 153 height 340
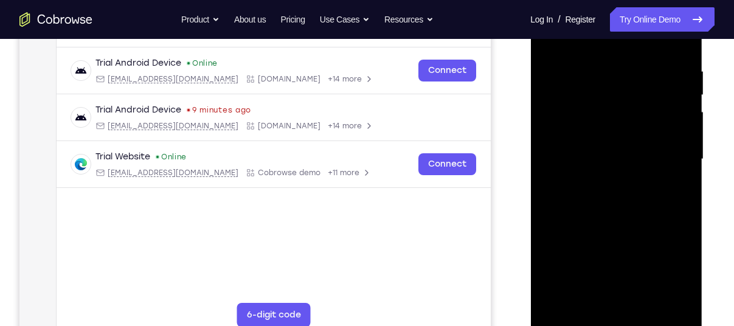
scroll to position [222, 0]
click at [608, 216] on div at bounding box center [615, 158] width 153 height 340
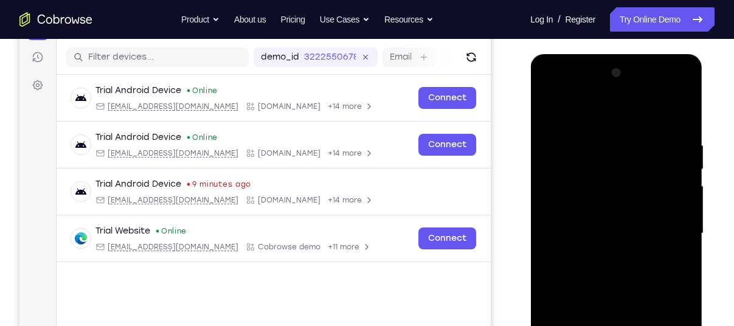
scroll to position [147, 0]
click at [645, 139] on div at bounding box center [615, 233] width 153 height 340
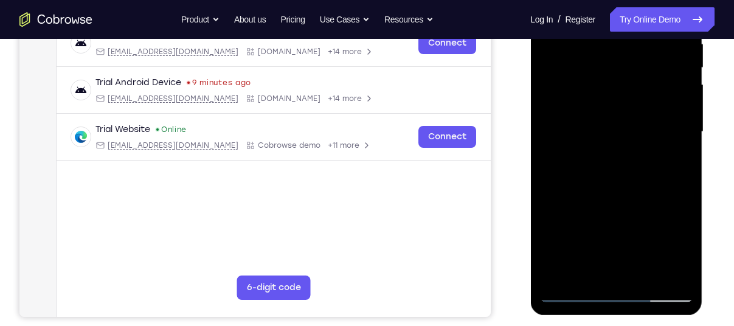
scroll to position [246, 0]
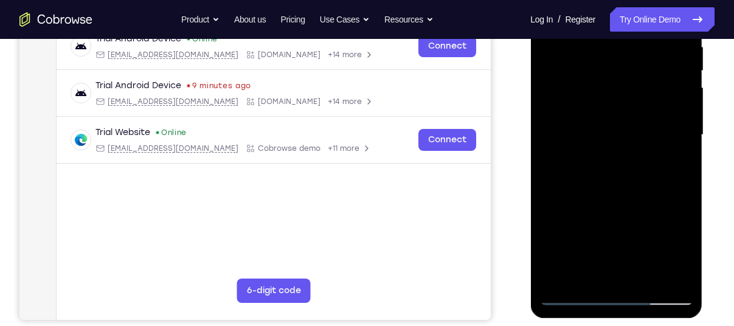
click at [695, 153] on div at bounding box center [616, 137] width 172 height 362
click at [681, 159] on div at bounding box center [615, 135] width 153 height 340
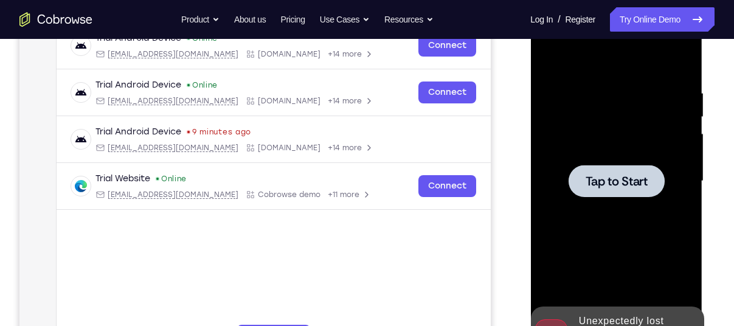
scroll to position [199, 0]
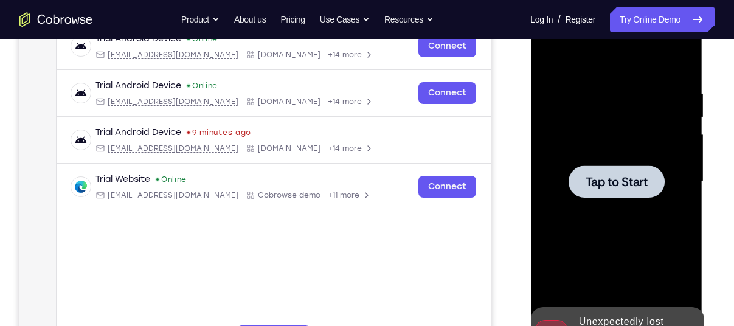
click at [647, 177] on div at bounding box center [616, 181] width 96 height 32
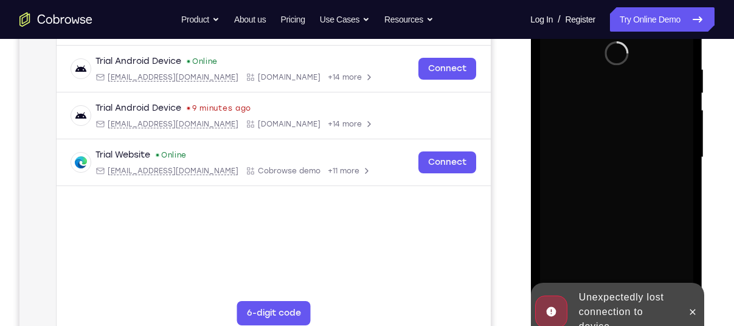
scroll to position [292, 0]
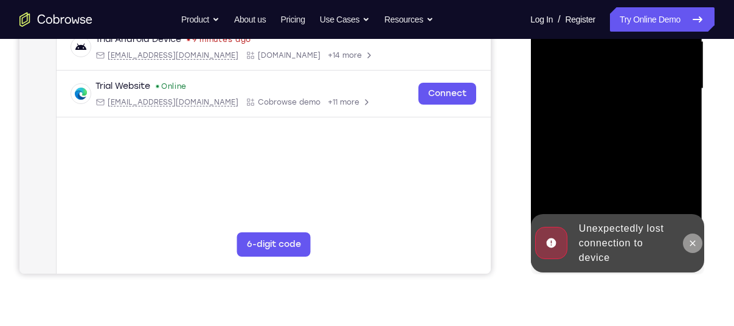
click at [688, 246] on icon at bounding box center [692, 243] width 10 height 10
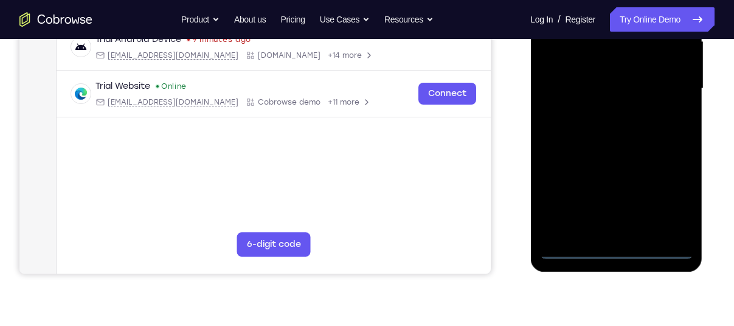
click at [617, 263] on div at bounding box center [616, 90] width 172 height 362
click at [616, 256] on div at bounding box center [615, 89] width 153 height 340
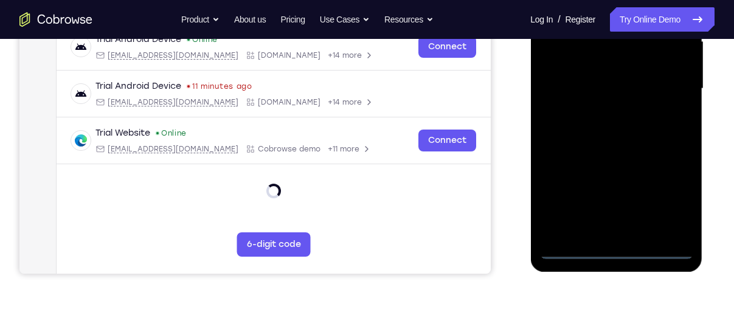
click at [654, 203] on div at bounding box center [615, 89] width 153 height 340
click at [667, 198] on div at bounding box center [615, 89] width 153 height 340
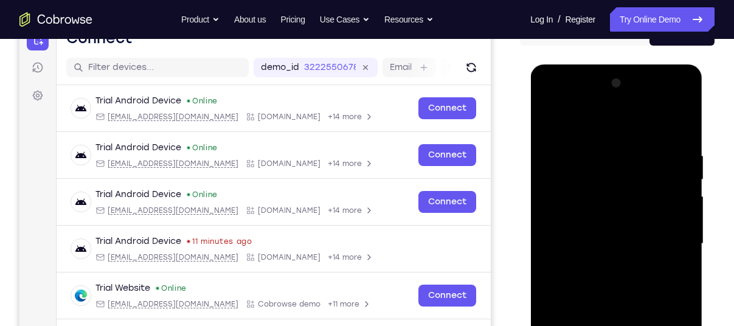
click at [557, 122] on div at bounding box center [615, 244] width 153 height 340
click at [667, 244] on div at bounding box center [615, 244] width 153 height 340
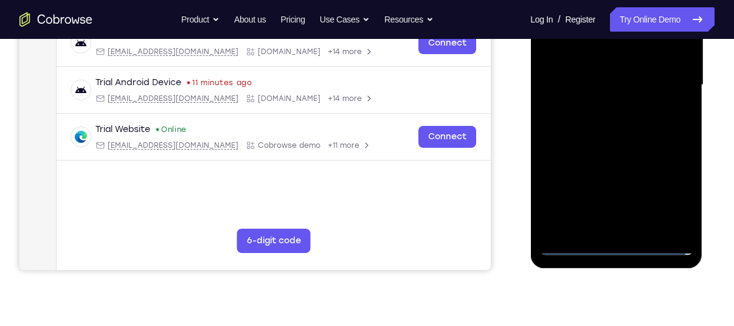
scroll to position [295, 0]
click at [604, 229] on div at bounding box center [615, 86] width 153 height 340
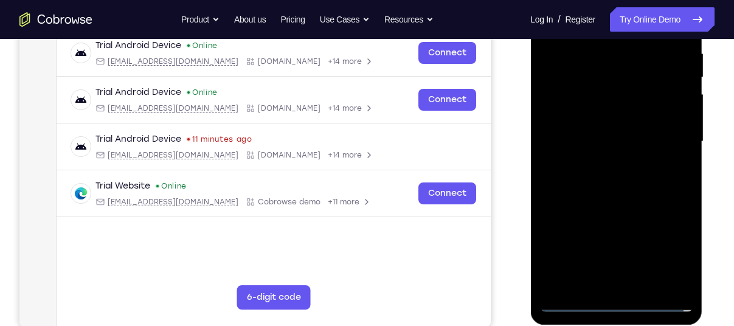
scroll to position [238, 0]
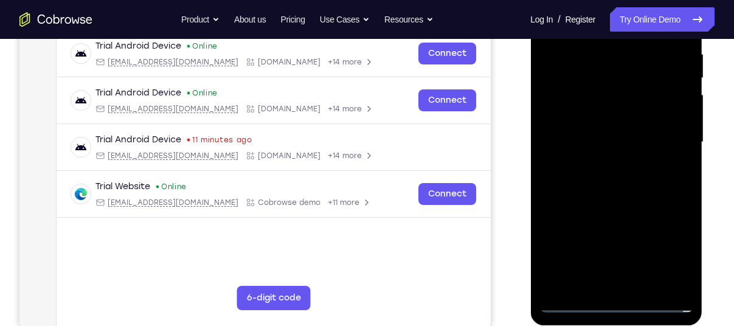
click at [571, 129] on div at bounding box center [615, 142] width 153 height 340
click at [576, 118] on div at bounding box center [615, 142] width 153 height 340
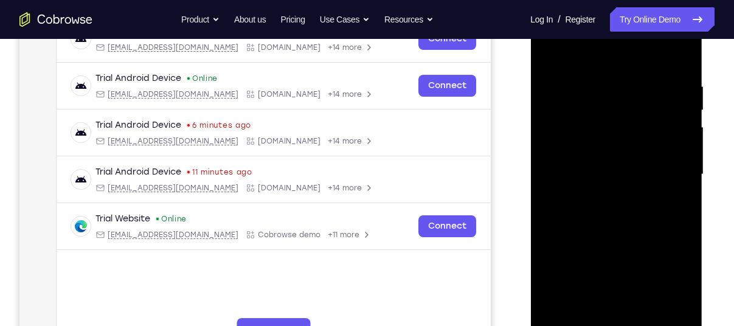
scroll to position [205, 0]
click at [610, 174] on div at bounding box center [615, 175] width 153 height 340
click at [675, 190] on div at bounding box center [615, 175] width 153 height 340
click at [624, 176] on div at bounding box center [615, 175] width 153 height 340
click at [645, 204] on div at bounding box center [615, 175] width 153 height 340
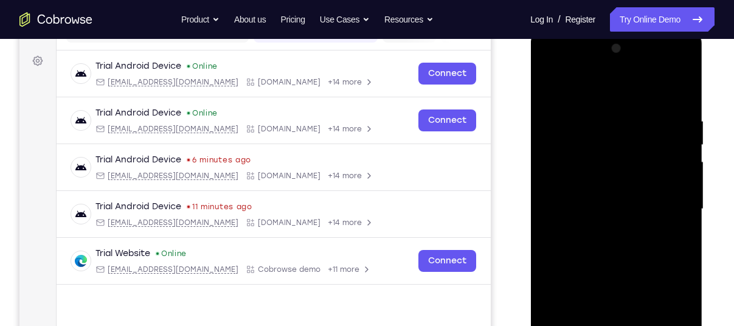
scroll to position [165, 0]
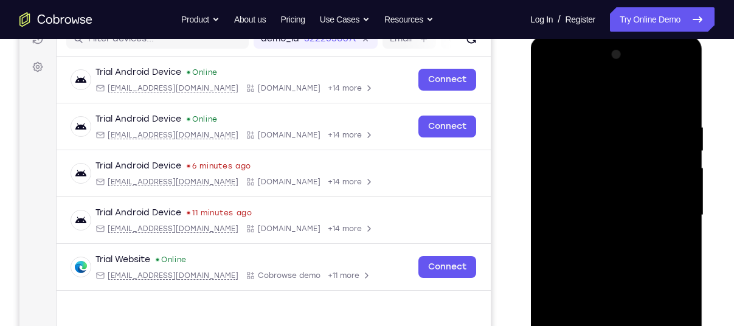
click at [683, 108] on div at bounding box center [615, 215] width 153 height 340
click at [678, 109] on div at bounding box center [615, 215] width 153 height 340
drag, startPoint x: 663, startPoint y: 127, endPoint x: 610, endPoint y: 137, distance: 54.4
click at [610, 137] on div at bounding box center [615, 215] width 153 height 340
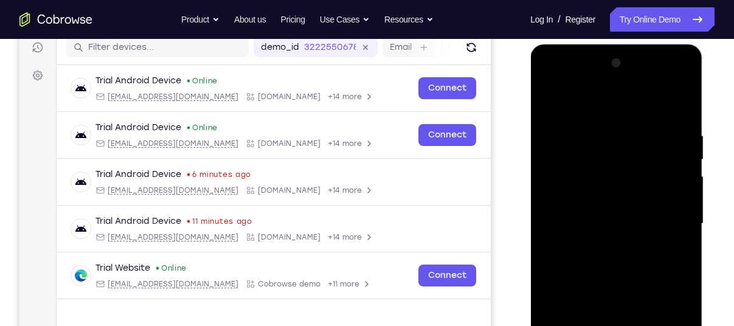
scroll to position [157, 0]
drag, startPoint x: 647, startPoint y: 129, endPoint x: 616, endPoint y: 135, distance: 30.9
click at [616, 135] on div at bounding box center [615, 223] width 153 height 340
click at [593, 134] on div at bounding box center [615, 223] width 153 height 340
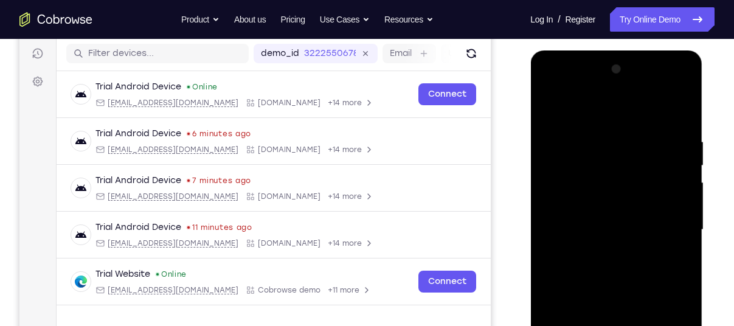
scroll to position [148, 0]
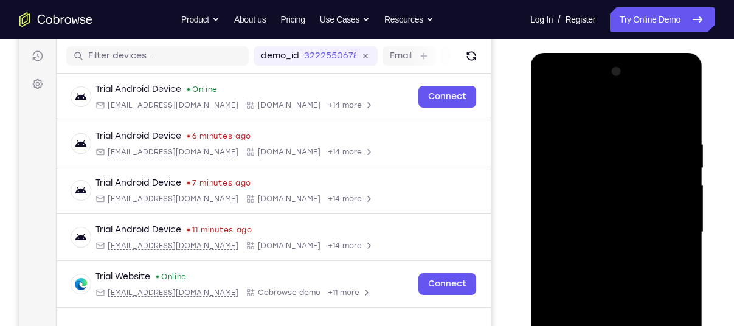
click at [679, 112] on div at bounding box center [615, 232] width 153 height 340
drag, startPoint x: 655, startPoint y: 132, endPoint x: 568, endPoint y: 131, distance: 86.3
click at [568, 131] on div at bounding box center [615, 232] width 153 height 340
drag, startPoint x: 643, startPoint y: 140, endPoint x: 535, endPoint y: 142, distance: 108.2
click at [535, 142] on div at bounding box center [616, 234] width 172 height 362
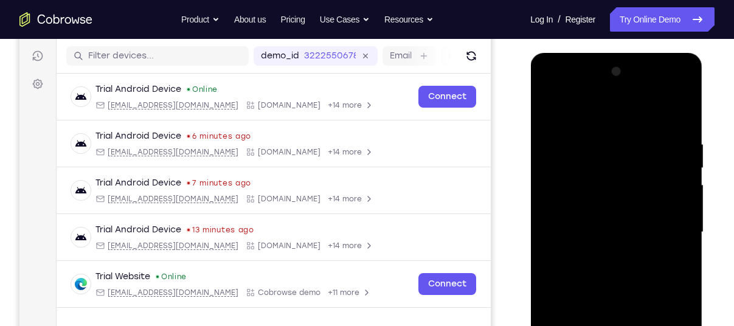
drag, startPoint x: 648, startPoint y: 131, endPoint x: 597, endPoint y: 130, distance: 50.5
click at [597, 130] on div at bounding box center [615, 232] width 153 height 340
drag, startPoint x: 642, startPoint y: 146, endPoint x: 574, endPoint y: 142, distance: 67.6
click at [574, 142] on div at bounding box center [615, 232] width 153 height 340
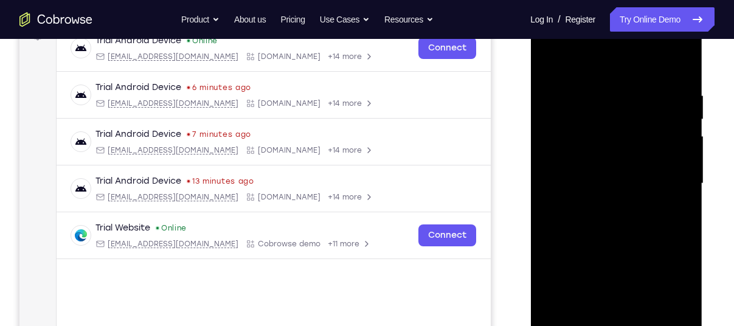
scroll to position [196, 0]
drag, startPoint x: 621, startPoint y: 185, endPoint x: 611, endPoint y: 66, distance: 119.5
click at [611, 66] on div at bounding box center [615, 184] width 153 height 340
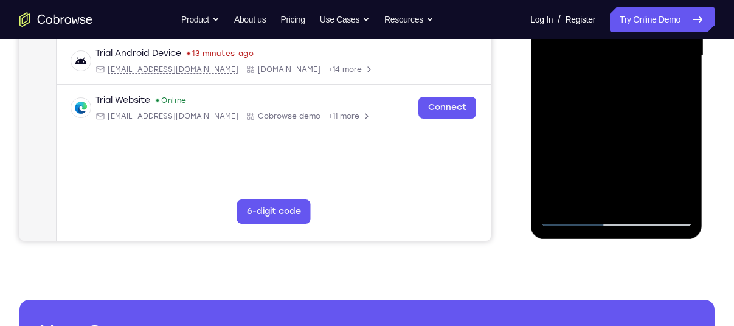
scroll to position [326, 0]
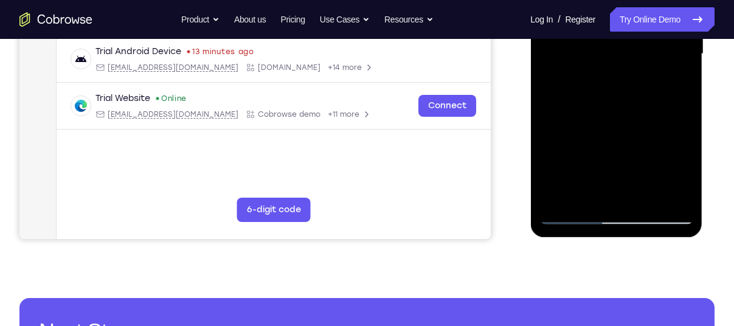
click at [562, 197] on div at bounding box center [615, 54] width 153 height 340
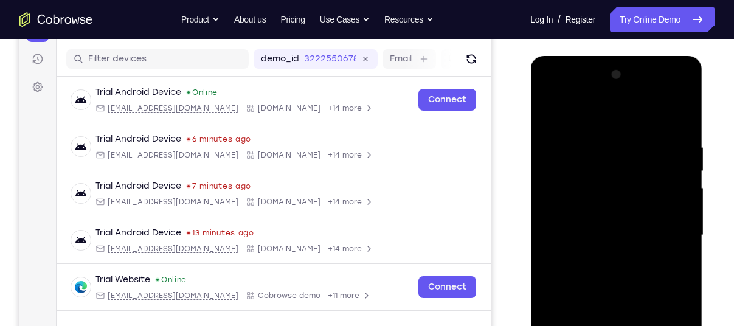
scroll to position [145, 0]
drag, startPoint x: 651, startPoint y: 139, endPoint x: 586, endPoint y: 139, distance: 65.0
click at [586, 139] on div at bounding box center [615, 236] width 153 height 340
drag, startPoint x: 647, startPoint y: 145, endPoint x: 548, endPoint y: 144, distance: 99.1
click at [548, 144] on div at bounding box center [615, 236] width 153 height 340
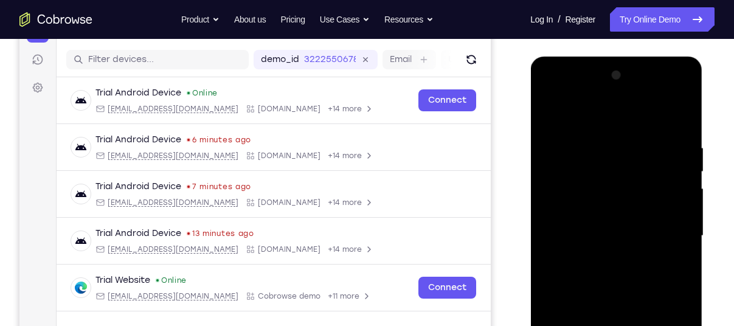
drag, startPoint x: 667, startPoint y: 140, endPoint x: 593, endPoint y: 153, distance: 75.8
click at [593, 153] on div at bounding box center [615, 236] width 153 height 340
click at [574, 146] on div at bounding box center [615, 236] width 153 height 340
click at [680, 114] on div at bounding box center [615, 236] width 153 height 340
drag, startPoint x: 683, startPoint y: 134, endPoint x: 597, endPoint y: 145, distance: 85.9
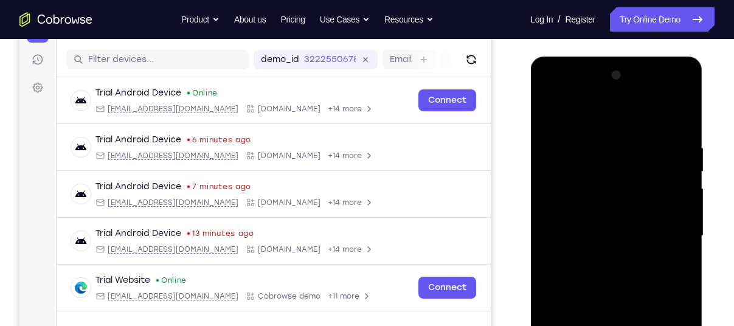
click at [597, 145] on div at bounding box center [615, 236] width 153 height 340
drag, startPoint x: 672, startPoint y: 143, endPoint x: 598, endPoint y: 139, distance: 73.7
click at [598, 139] on div at bounding box center [615, 236] width 153 height 340
drag, startPoint x: 658, startPoint y: 136, endPoint x: 574, endPoint y: 149, distance: 85.4
click at [574, 149] on div at bounding box center [615, 236] width 153 height 340
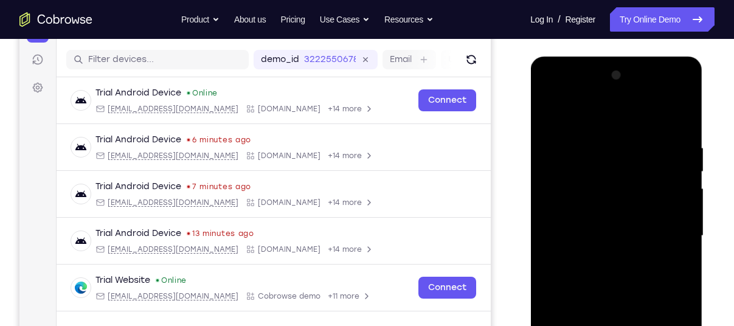
drag, startPoint x: 581, startPoint y: 150, endPoint x: 652, endPoint y: 149, distance: 71.1
click at [652, 149] on div at bounding box center [615, 236] width 153 height 340
click at [570, 150] on div at bounding box center [615, 236] width 153 height 340
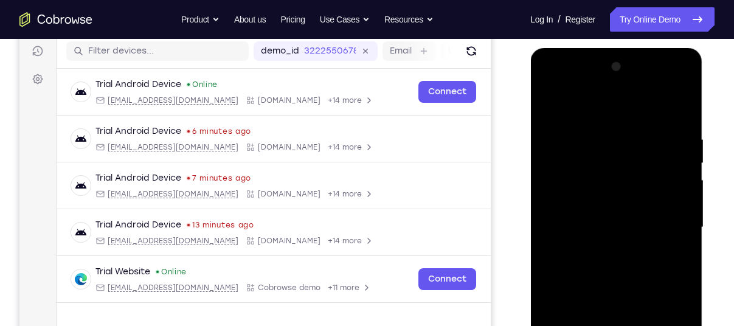
scroll to position [151, 0]
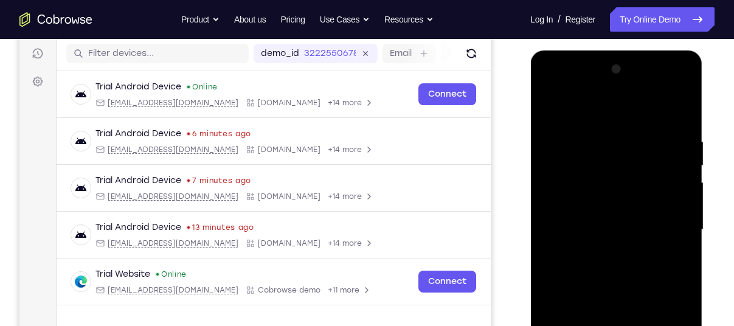
click at [681, 114] on div at bounding box center [615, 230] width 153 height 340
drag, startPoint x: 632, startPoint y: 132, endPoint x: 582, endPoint y: 140, distance: 50.0
click at [582, 140] on div at bounding box center [615, 230] width 153 height 340
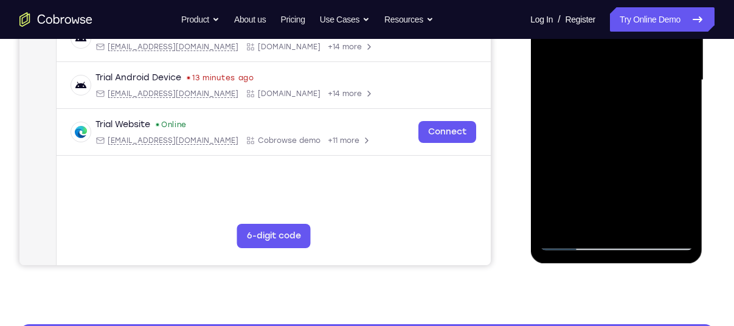
scroll to position [301, 0]
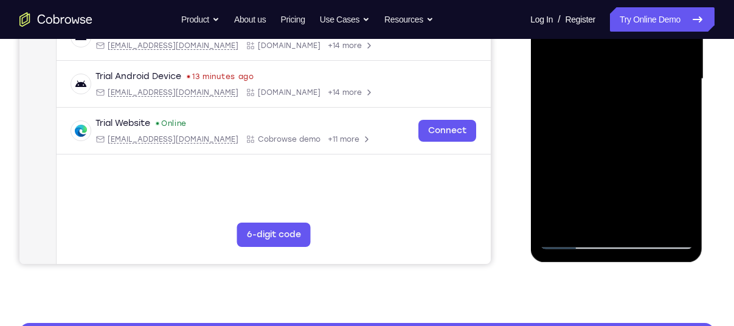
click at [673, 228] on div at bounding box center [615, 79] width 153 height 340
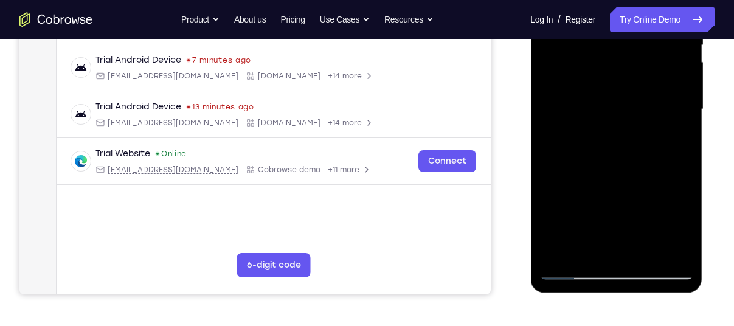
scroll to position [304, 0]
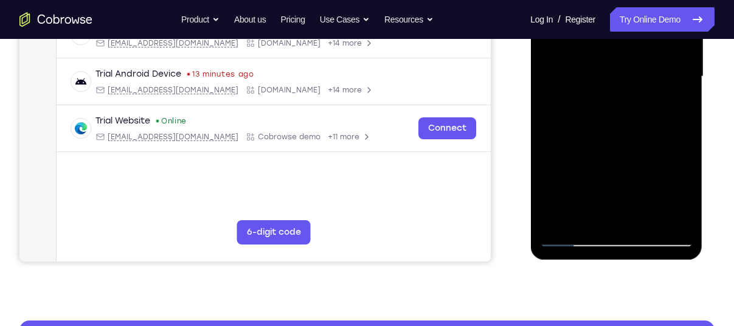
click at [687, 207] on div at bounding box center [615, 76] width 153 height 340
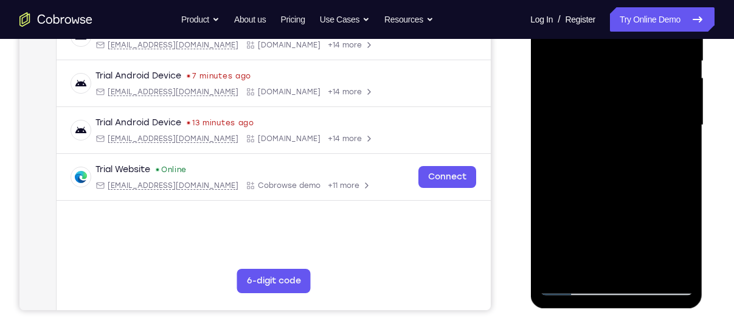
scroll to position [255, 0]
drag, startPoint x: 605, startPoint y: 225, endPoint x: 616, endPoint y: 117, distance: 108.7
click at [616, 117] on div at bounding box center [615, 125] width 153 height 340
drag, startPoint x: 611, startPoint y: 199, endPoint x: 622, endPoint y: 236, distance: 37.9
click at [622, 236] on div at bounding box center [615, 125] width 153 height 340
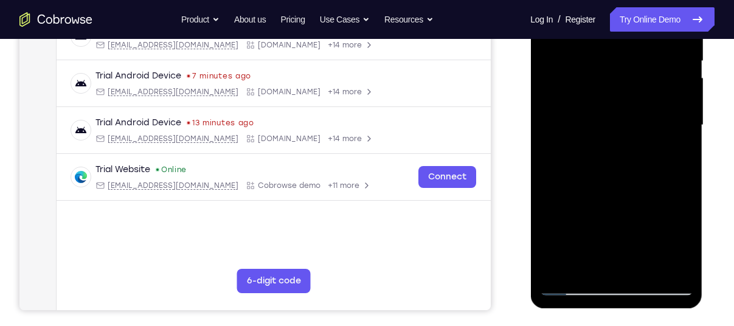
drag, startPoint x: 608, startPoint y: 224, endPoint x: 613, endPoint y: 159, distance: 64.7
click at [613, 159] on div at bounding box center [615, 125] width 153 height 340
drag, startPoint x: 606, startPoint y: 225, endPoint x: 619, endPoint y: 149, distance: 77.0
click at [619, 149] on div at bounding box center [615, 125] width 153 height 340
drag, startPoint x: 616, startPoint y: 211, endPoint x: 638, endPoint y: 133, distance: 80.8
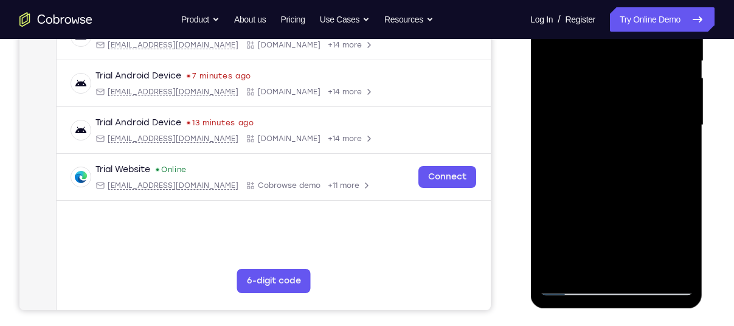
click at [638, 133] on div at bounding box center [615, 125] width 153 height 340
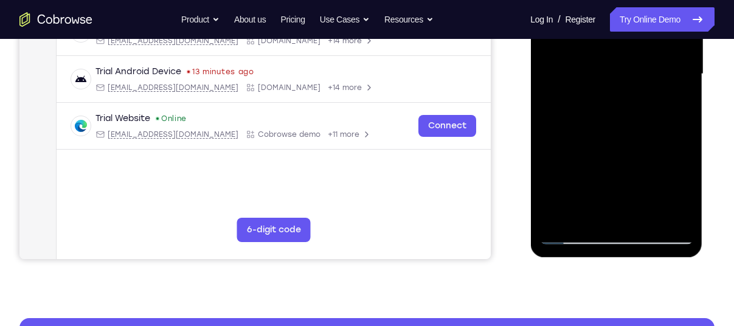
scroll to position [270, 0]
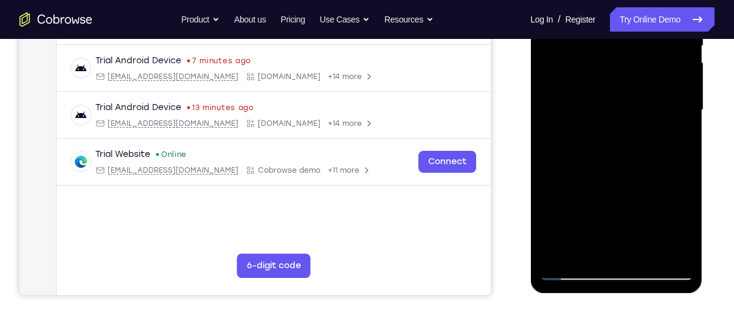
drag, startPoint x: 604, startPoint y: 213, endPoint x: 619, endPoint y: 261, distance: 50.4
click at [619, 261] on div at bounding box center [615, 110] width 153 height 340
drag, startPoint x: 635, startPoint y: 126, endPoint x: 623, endPoint y: 235, distance: 110.1
click at [623, 235] on div at bounding box center [615, 110] width 153 height 340
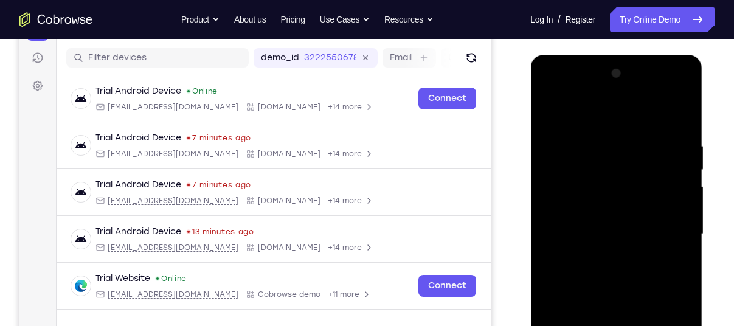
scroll to position [146, 0]
click at [551, 140] on div at bounding box center [615, 234] width 153 height 340
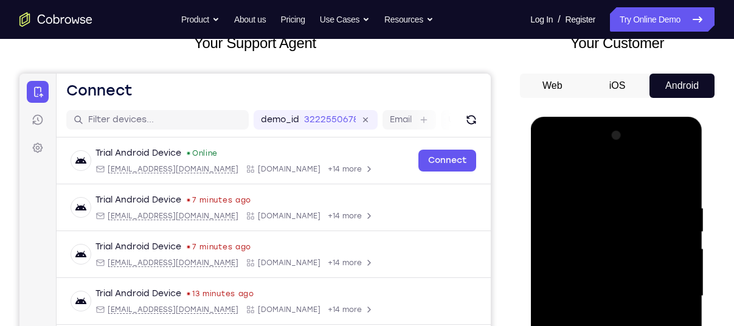
scroll to position [135, 0]
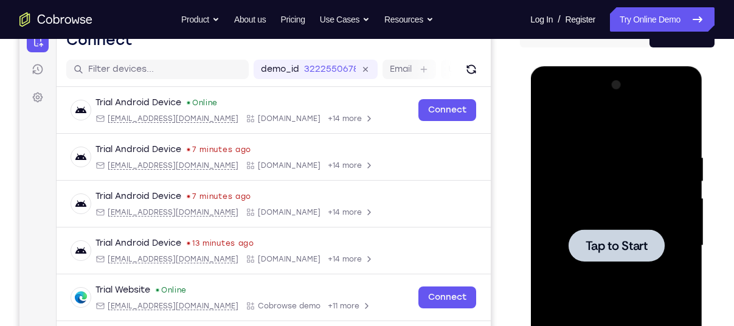
click at [613, 239] on span "Tap to Start" at bounding box center [616, 245] width 62 height 12
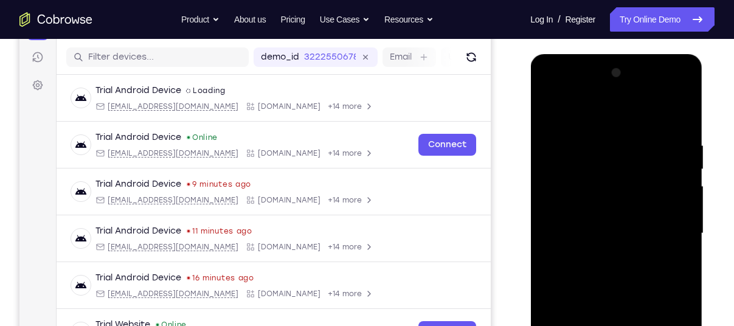
scroll to position [266, 0]
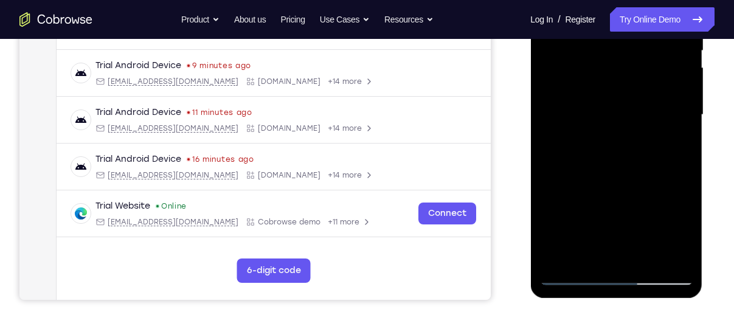
click at [628, 217] on div at bounding box center [615, 115] width 153 height 340
click at [613, 275] on div at bounding box center [615, 115] width 153 height 340
click at [670, 219] on div at bounding box center [615, 115] width 153 height 340
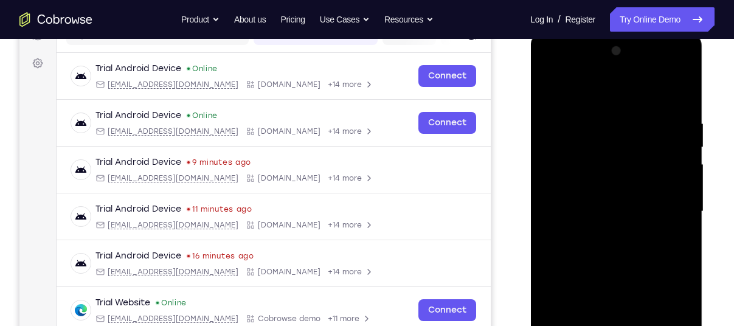
scroll to position [146, 0]
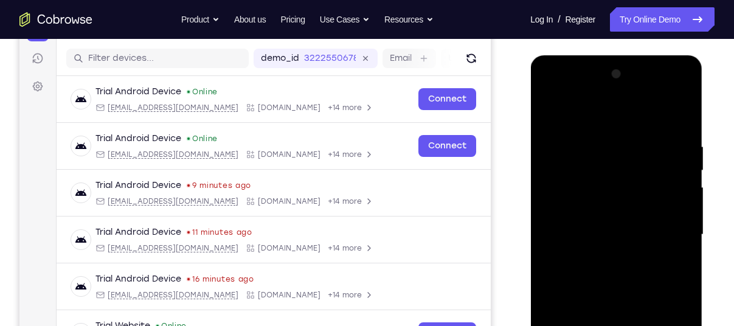
click at [599, 116] on div at bounding box center [615, 234] width 153 height 340
click at [672, 227] on div at bounding box center [615, 234] width 153 height 340
click at [602, 257] on div at bounding box center [615, 234] width 153 height 340
click at [588, 213] on div at bounding box center [615, 234] width 153 height 340
click at [591, 225] on div at bounding box center [615, 234] width 153 height 340
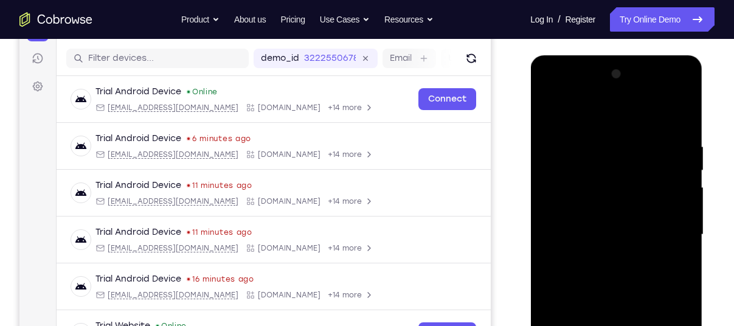
click at [610, 254] on div at bounding box center [615, 234] width 153 height 340
click at [618, 190] on div at bounding box center [615, 234] width 153 height 340
click at [672, 114] on div at bounding box center [615, 234] width 153 height 340
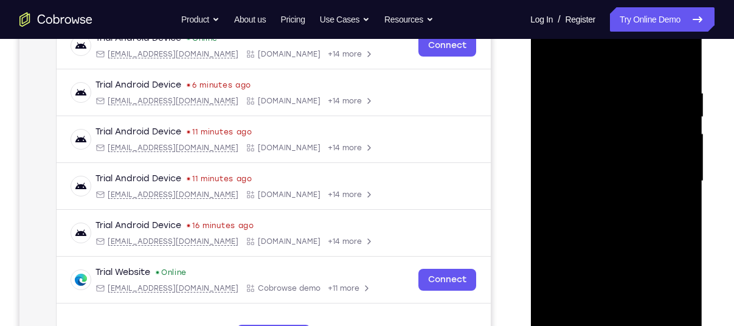
scroll to position [203, 0]
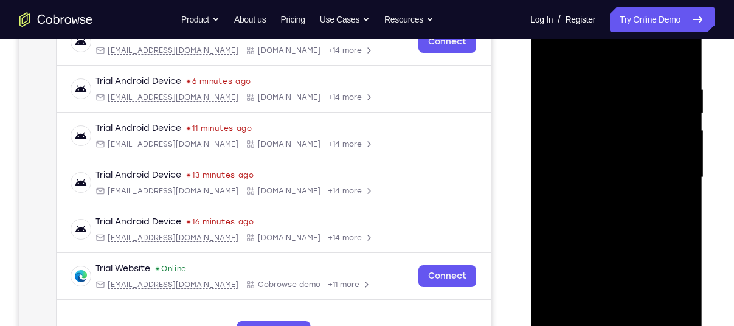
click at [673, 322] on div at bounding box center [615, 177] width 153 height 340
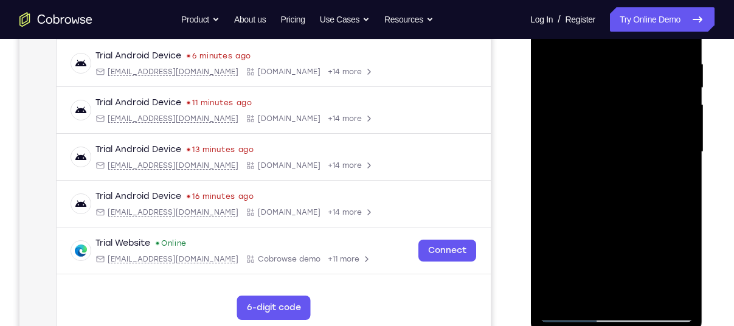
scroll to position [228, 0]
click at [554, 162] on div at bounding box center [615, 152] width 153 height 340
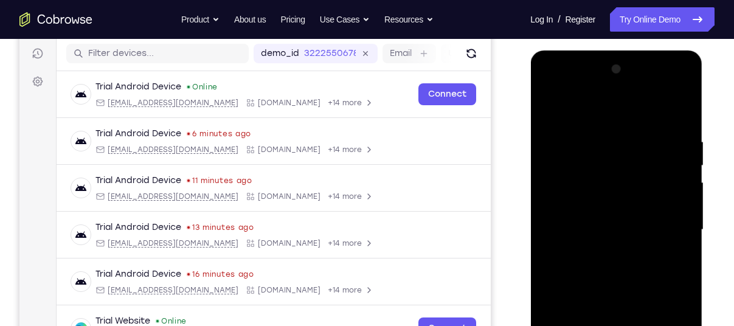
scroll to position [150, 0]
click at [681, 198] on div at bounding box center [615, 230] width 153 height 340
click at [684, 213] on div at bounding box center [615, 230] width 153 height 340
click at [687, 213] on div at bounding box center [615, 230] width 153 height 340
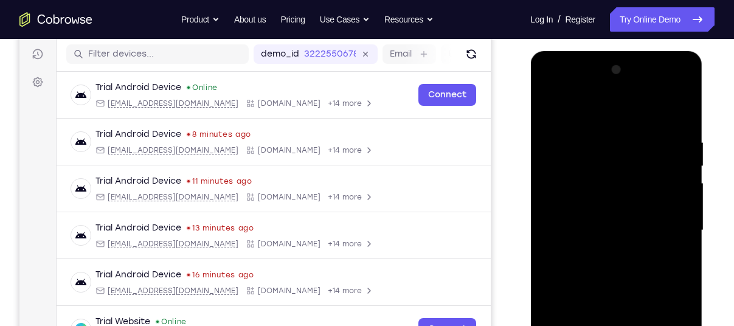
click at [687, 213] on div at bounding box center [615, 230] width 153 height 340
click at [685, 194] on div at bounding box center [615, 230] width 153 height 340
click at [687, 185] on div at bounding box center [615, 230] width 153 height 340
click at [686, 187] on div at bounding box center [615, 230] width 153 height 340
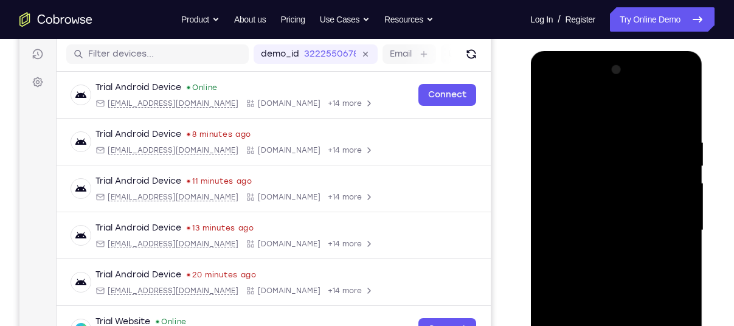
click at [686, 187] on div at bounding box center [615, 230] width 153 height 340
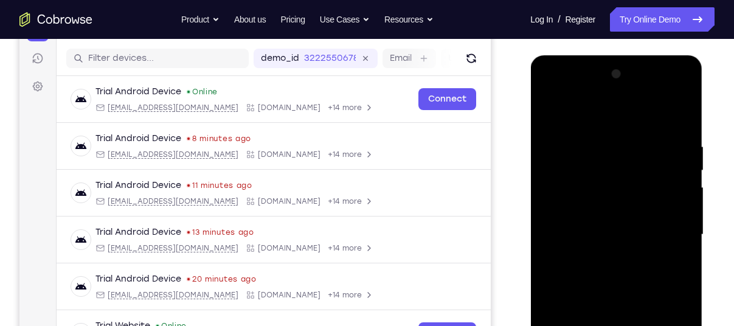
scroll to position [146, 0]
click at [681, 187] on div at bounding box center [615, 234] width 153 height 340
click at [548, 198] on div at bounding box center [615, 234] width 153 height 340
click at [687, 188] on div at bounding box center [615, 234] width 153 height 340
click at [688, 192] on div at bounding box center [615, 234] width 153 height 340
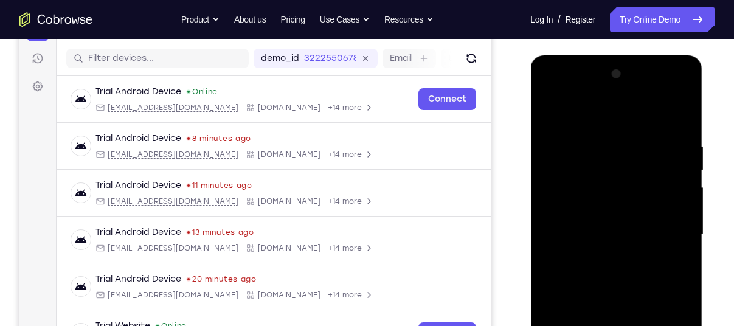
click at [686, 199] on div at bounding box center [615, 234] width 153 height 340
